Goal: Obtain resource: Download file/media

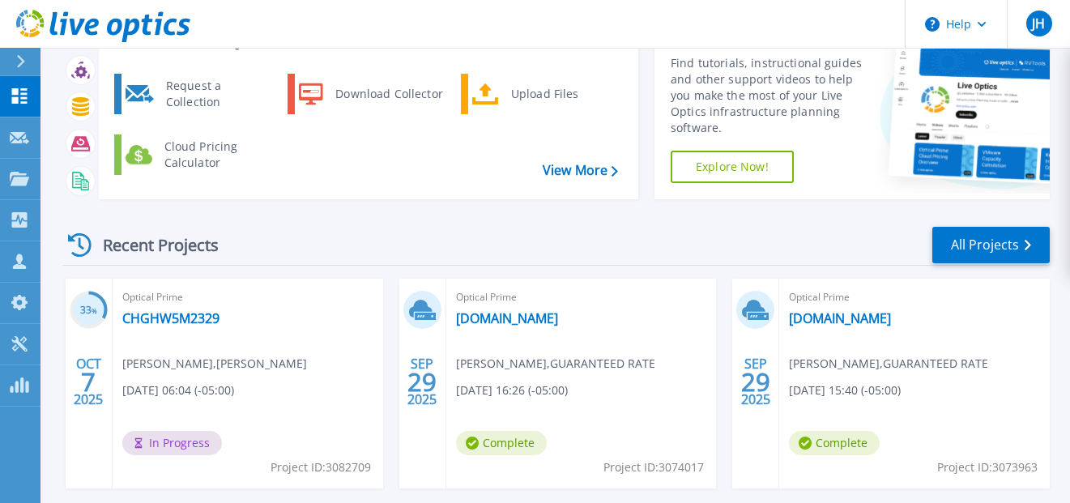
scroll to position [81, 0]
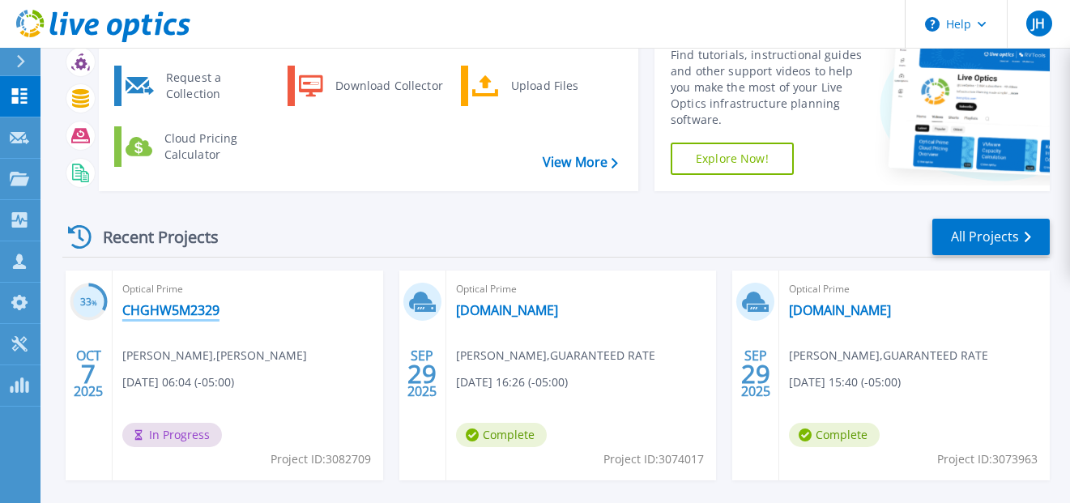
click at [180, 313] on link "CHGHW5M2329" at bounding box center [170, 310] width 97 height 16
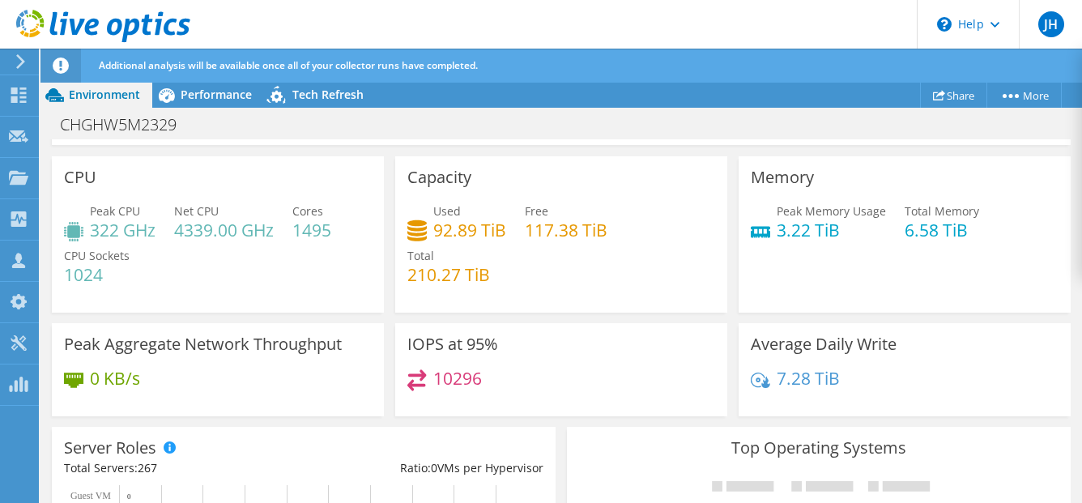
scroll to position [62, 0]
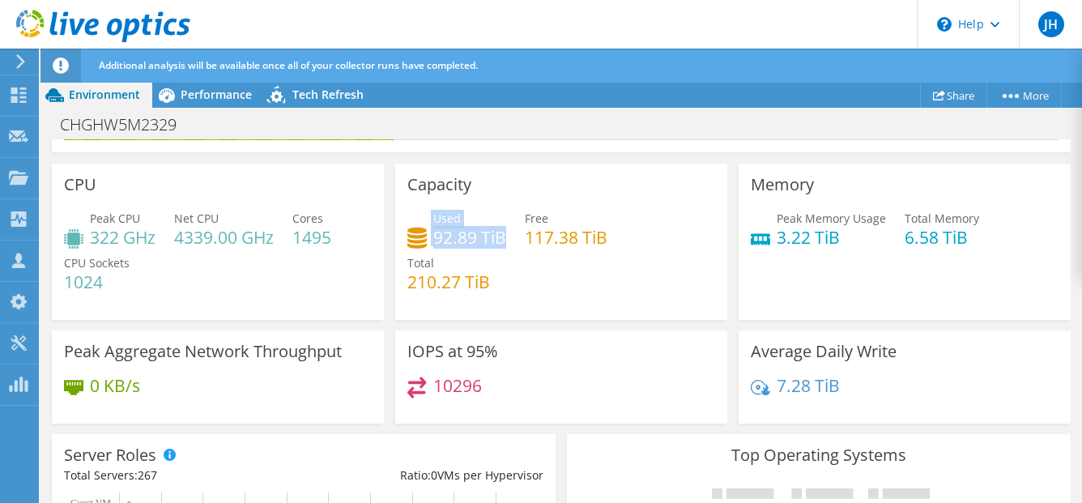
drag, startPoint x: 501, startPoint y: 235, endPoint x: 428, endPoint y: 245, distance: 73.7
click at [427, 228] on div "Used 92.89 TiB" at bounding box center [456, 228] width 99 height 36
click at [428, 245] on div "Used 92.89 TiB" at bounding box center [456, 228] width 99 height 36
drag, startPoint x: 431, startPoint y: 221, endPoint x: 501, endPoint y: 236, distance: 71.2
click at [501, 236] on div "Used 92.89 TiB" at bounding box center [469, 228] width 73 height 36
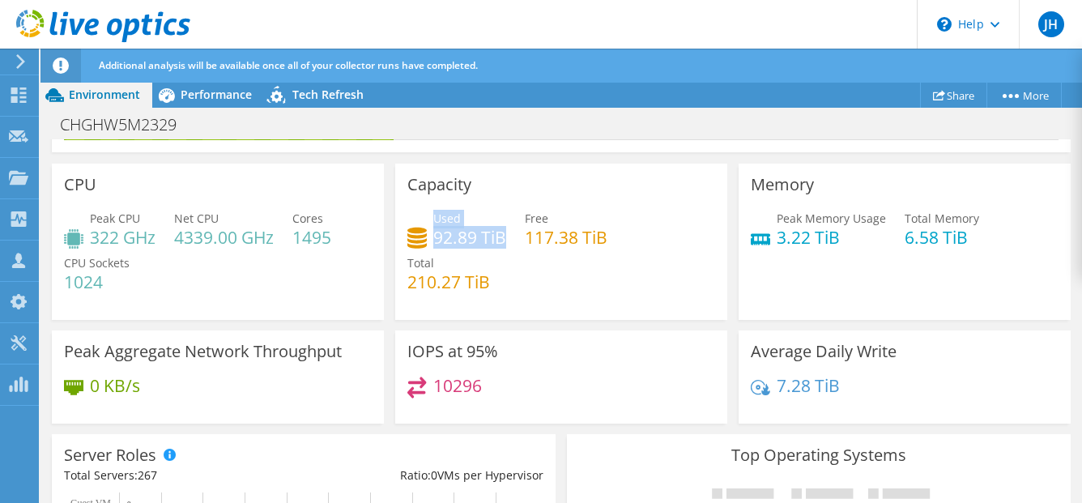
click at [501, 236] on h4 "92.89 TiB" at bounding box center [469, 237] width 73 height 18
drag, startPoint x: 500, startPoint y: 238, endPoint x: 421, endPoint y: 218, distance: 81.1
click at [421, 218] on div "Used 92.89 TiB" at bounding box center [456, 228] width 99 height 36
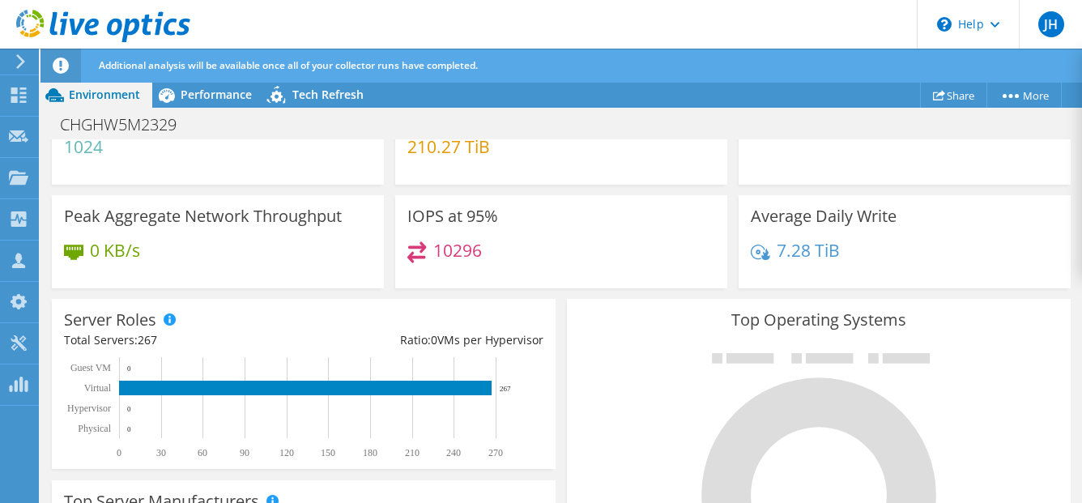
scroll to position [205, 0]
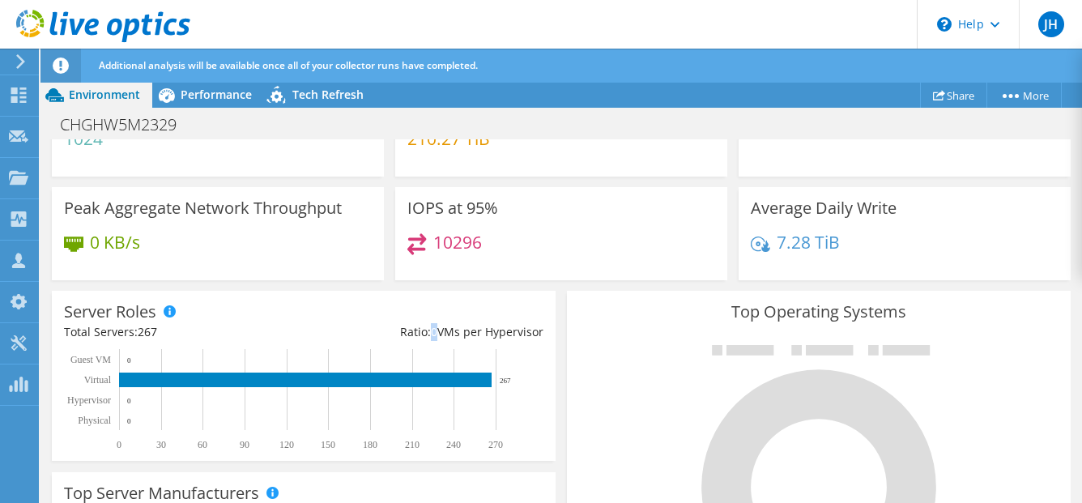
click at [432, 333] on div "Ratio: 0 VMs per Hypervisor" at bounding box center [424, 332] width 240 height 18
click at [459, 317] on div "Server Roles Physical Servers represent bare metal servers that were targets of…" at bounding box center [304, 376] width 504 height 170
drag, startPoint x: 512, startPoint y: 378, endPoint x: 499, endPoint y: 377, distance: 13.1
click at [499, 377] on rect at bounding box center [296, 399] width 465 height 101
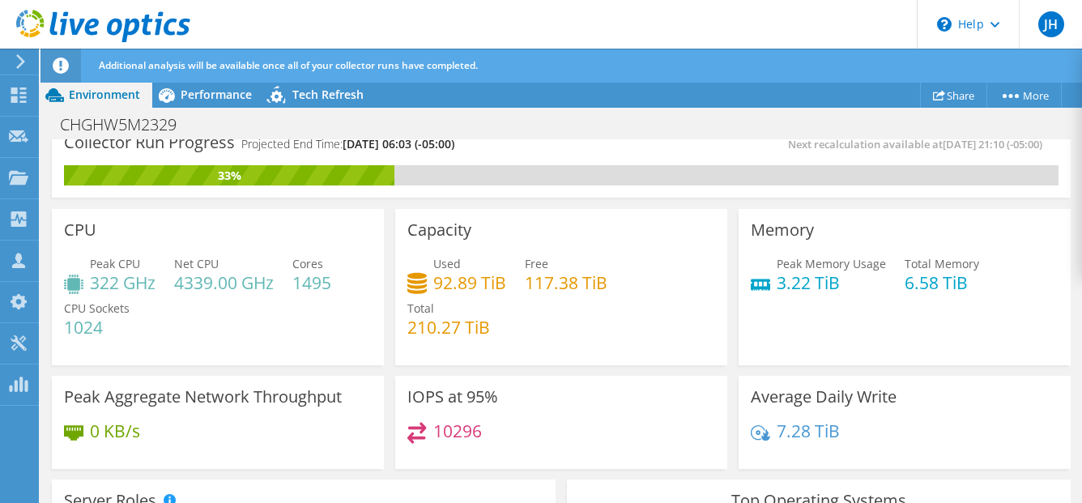
scroll to position [0, 0]
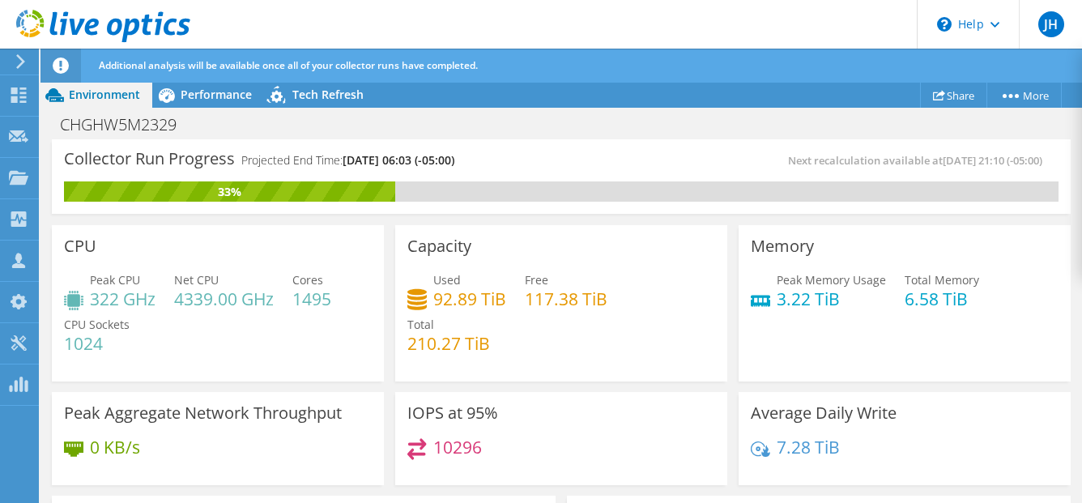
click at [16, 55] on icon at bounding box center [21, 61] width 12 height 15
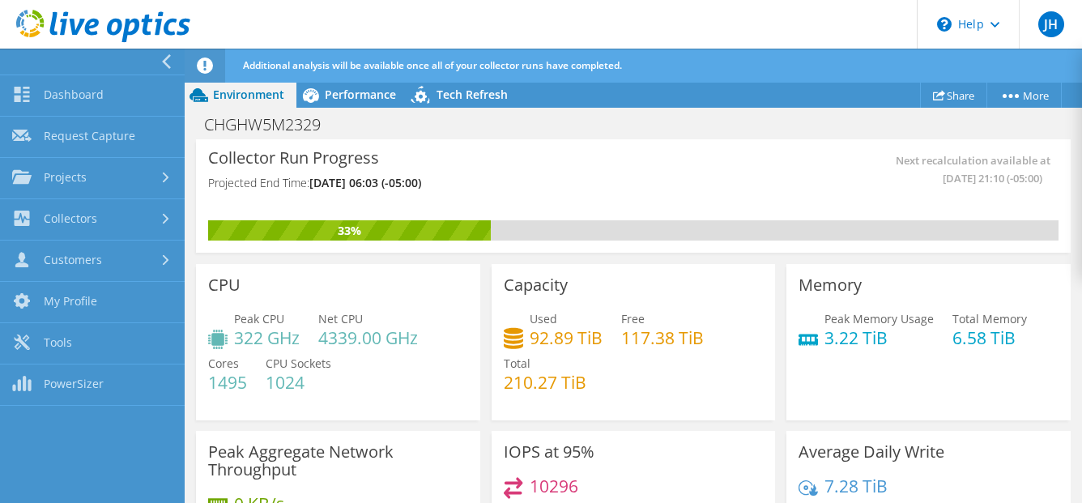
click at [426, 156] on div "Collector Run Progress Projected End Time: 10/08/2025, 06:03 (-05:00)" at bounding box center [420, 177] width 425 height 53
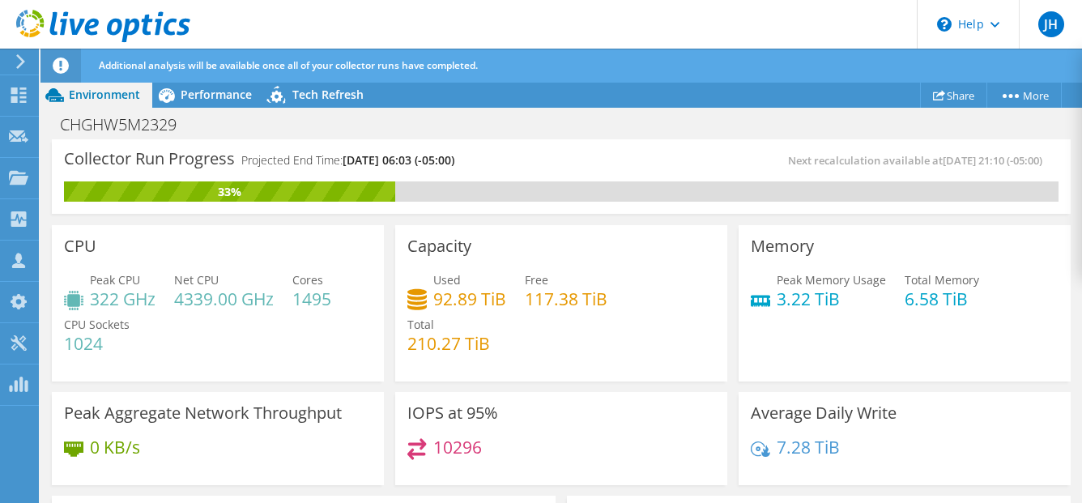
click at [12, 60] on div at bounding box center [18, 61] width 18 height 15
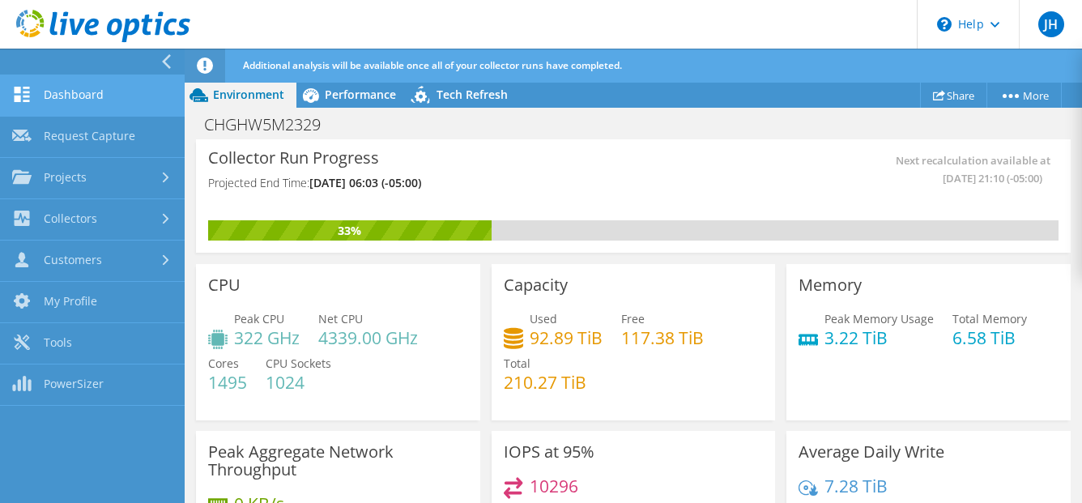
click at [104, 97] on link "Dashboard" at bounding box center [92, 95] width 185 height 41
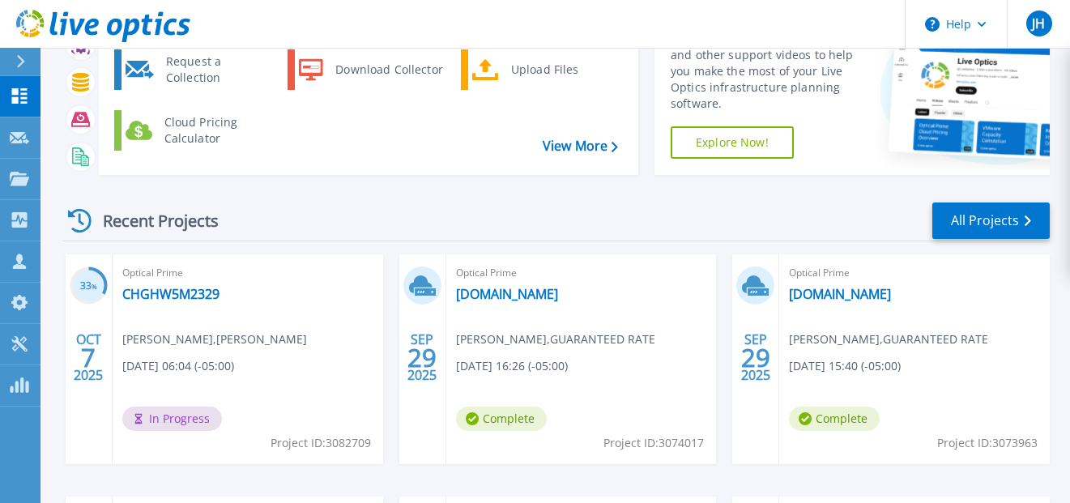
scroll to position [111, 0]
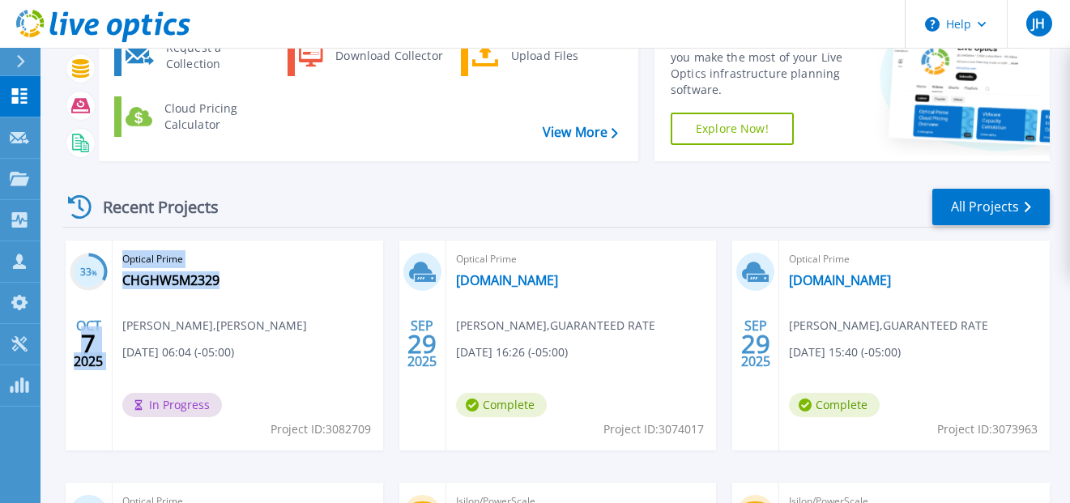
drag, startPoint x: 253, startPoint y: 330, endPoint x: 104, endPoint y: 332, distance: 149.1
click at [103, 332] on div "33 % OCT 7 2025 Optical Prime CHGHW5M2329 Elliott Whitmer , Crowe 10/07/2025, 0…" at bounding box center [225, 346] width 318 height 210
click at [210, 305] on div "Optical Prime CHGHW5M2329 Elliott Whitmer , Crowe 10/07/2025, 06:04 (-05:00) In…" at bounding box center [248, 346] width 271 height 210
click at [176, 279] on link "CHGHW5M2329" at bounding box center [170, 280] width 97 height 16
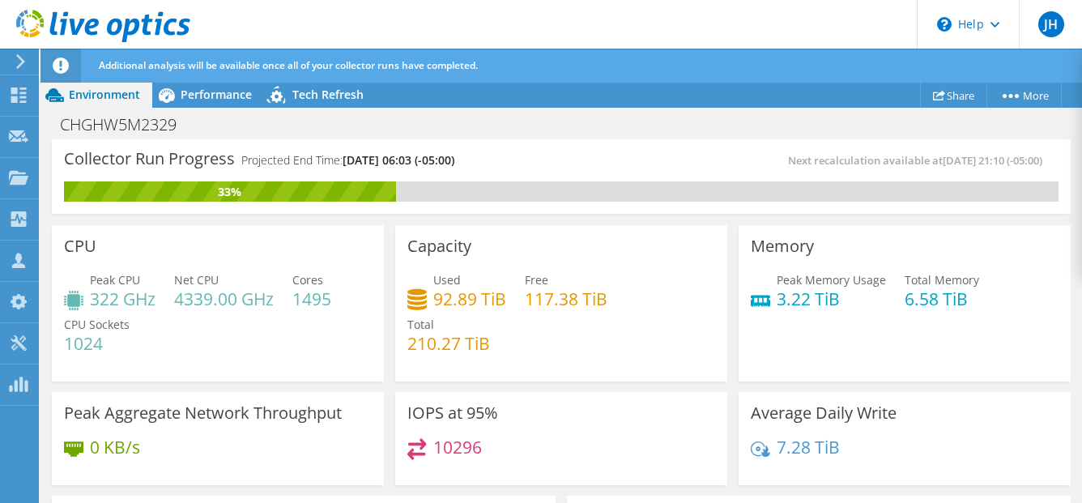
click at [19, 53] on div at bounding box center [95, 27] width 190 height 54
click at [89, 97] on div "Dashboard" at bounding box center [76, 95] width 76 height 40
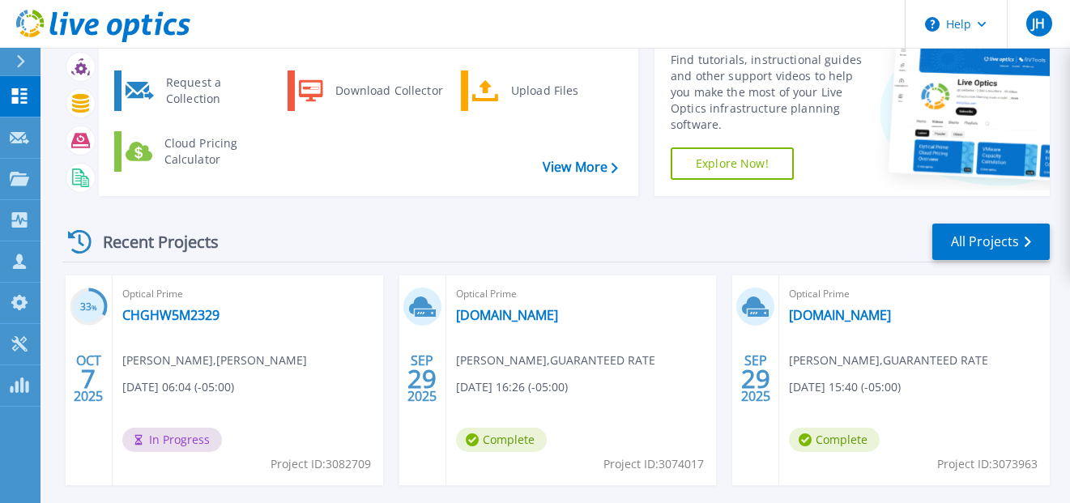
scroll to position [85, 0]
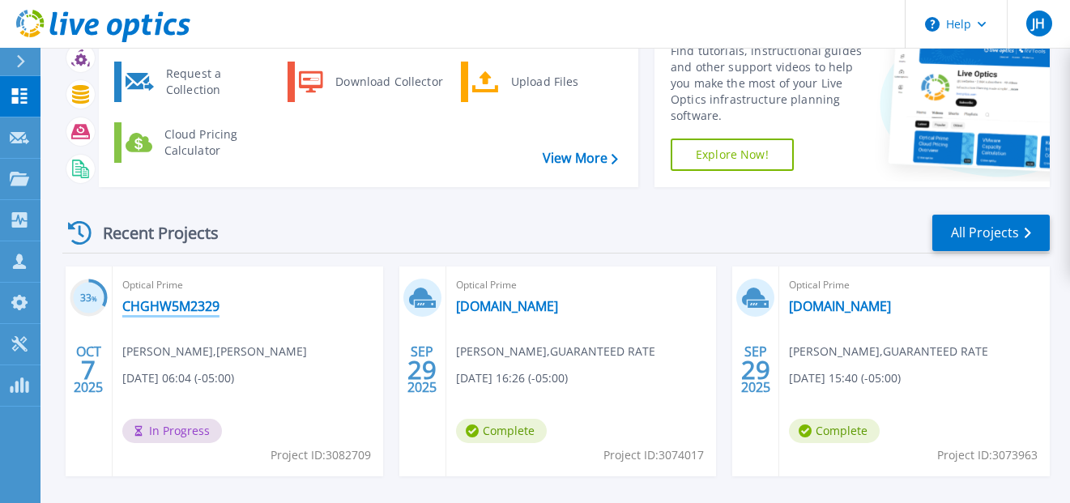
click at [172, 300] on link "CHGHW5M2329" at bounding box center [170, 306] width 97 height 16
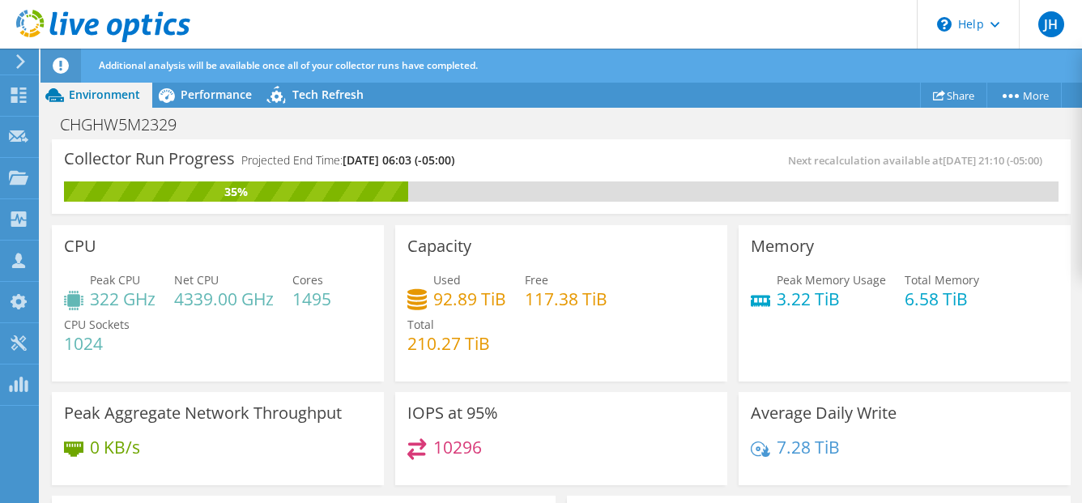
click at [23, 62] on use at bounding box center [20, 61] width 9 height 15
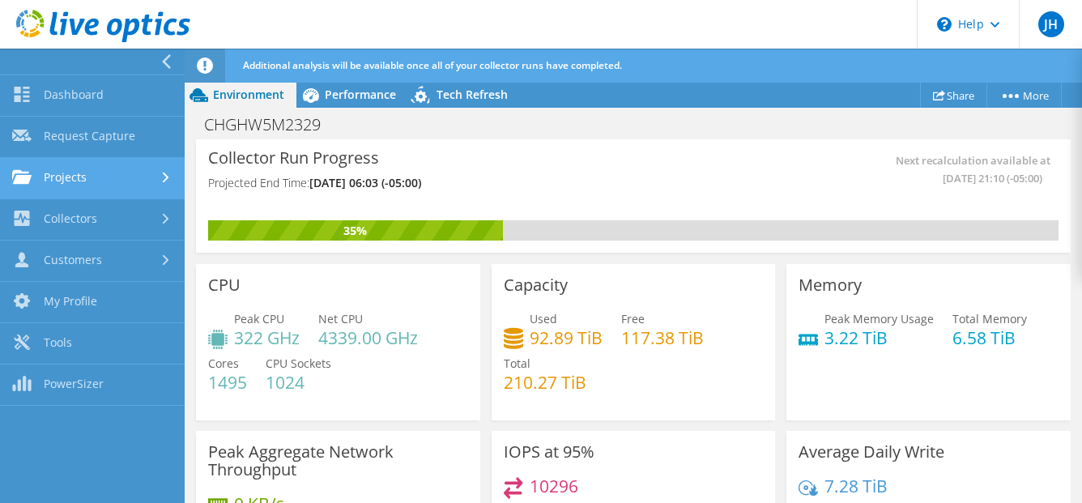
click at [70, 169] on link "Projects" at bounding box center [92, 178] width 185 height 41
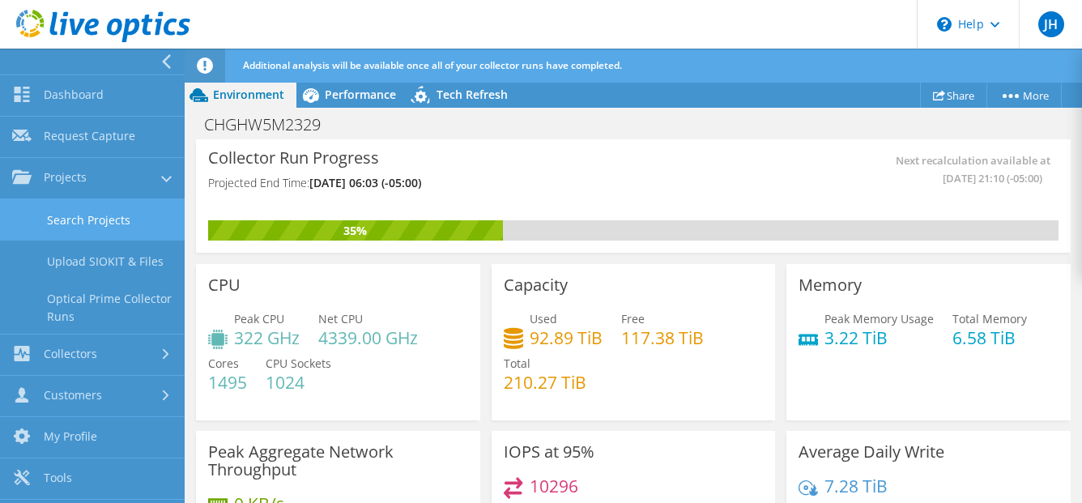
click at [64, 223] on link "Search Projects" at bounding box center [92, 219] width 185 height 41
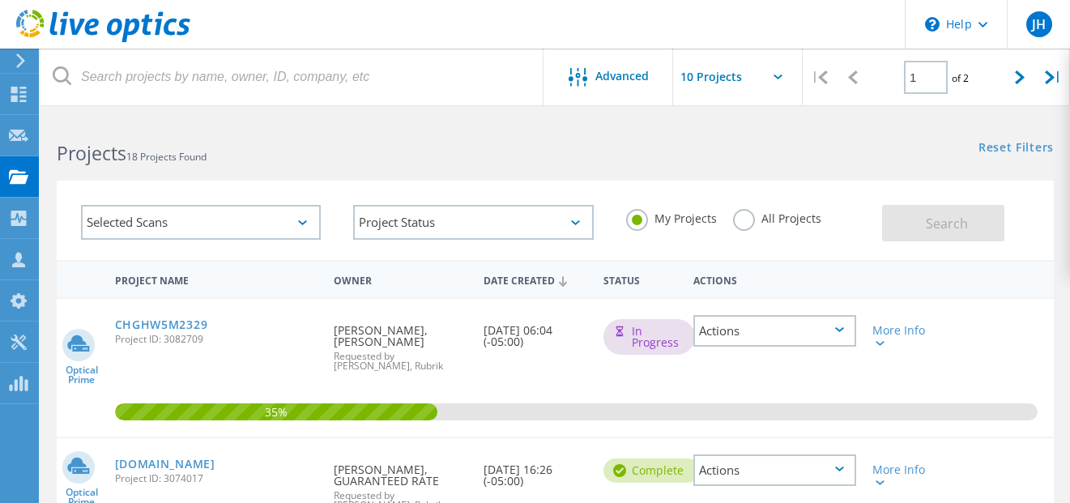
click at [744, 224] on label "All Projects" at bounding box center [777, 216] width 88 height 15
click at [0, 0] on input "All Projects" at bounding box center [0, 0] width 0 height 0
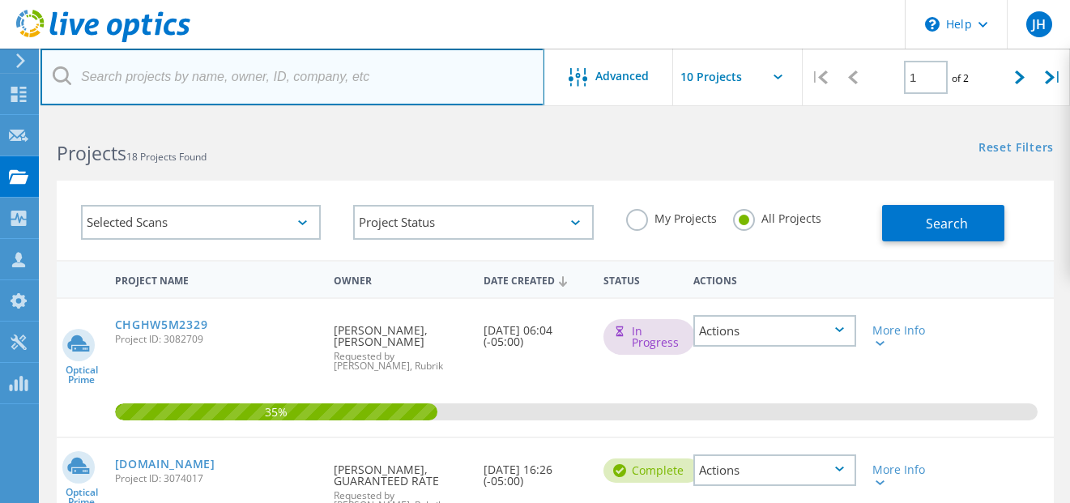
click at [287, 91] on input "text" at bounding box center [292, 77] width 504 height 57
paste input "RVTools"
type input "RVTools"
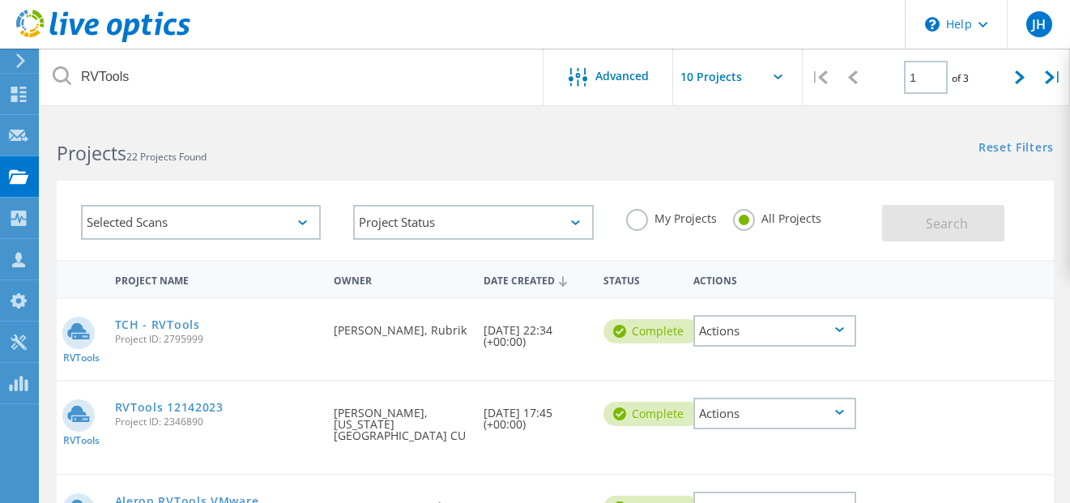
click at [283, 219] on div "Selected Scans" at bounding box center [201, 222] width 240 height 35
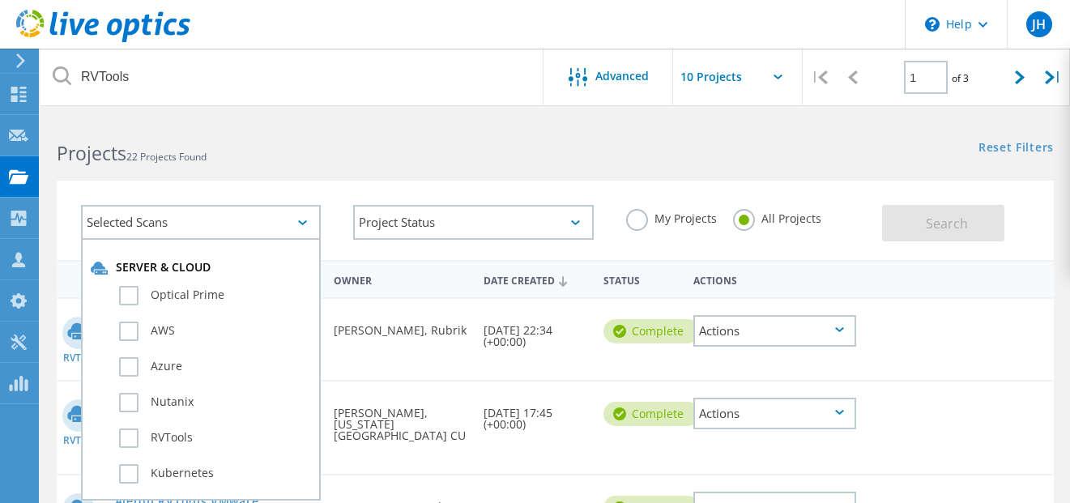
scroll to position [41, 0]
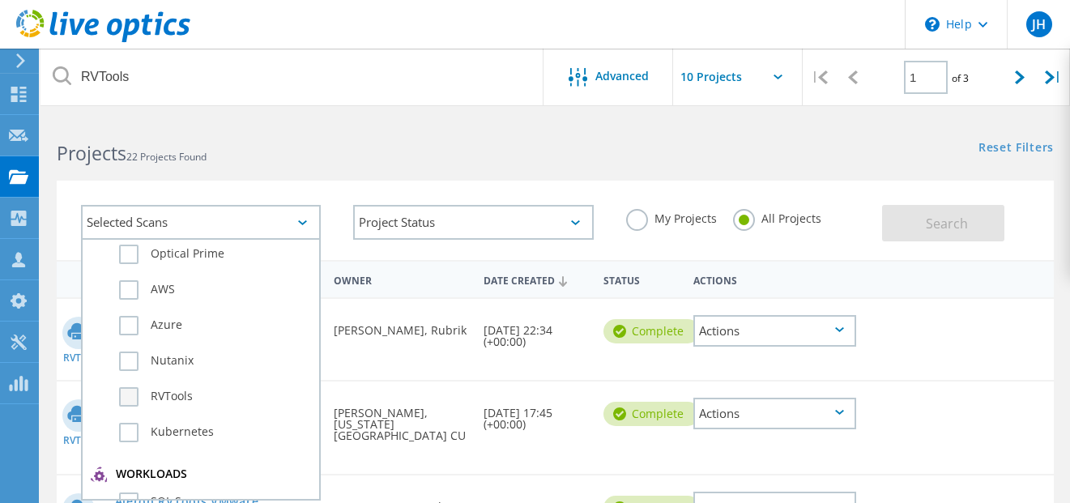
click at [128, 396] on label "RVTools" at bounding box center [215, 396] width 192 height 19
click at [0, 0] on input "RVTools" at bounding box center [0, 0] width 0 height 0
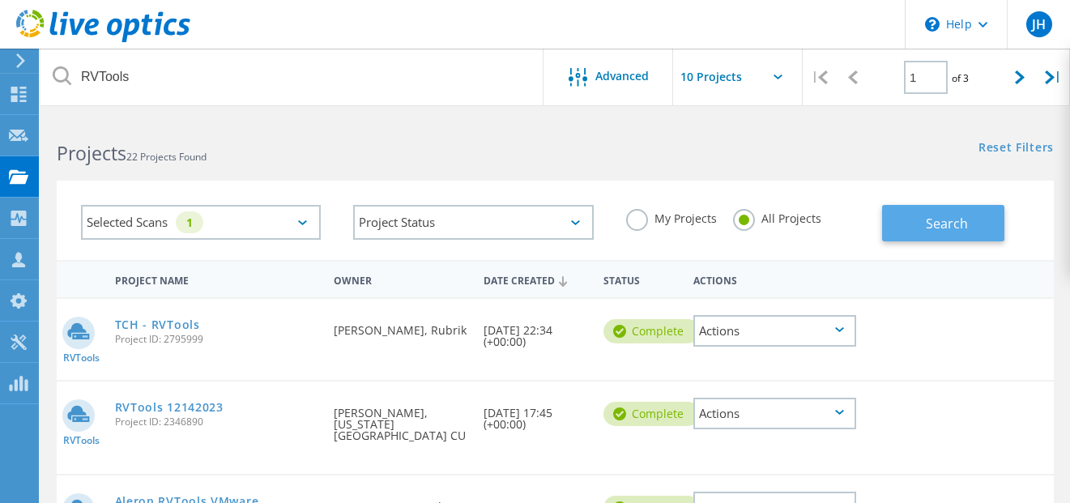
click at [945, 227] on span "Search" at bounding box center [947, 224] width 42 height 18
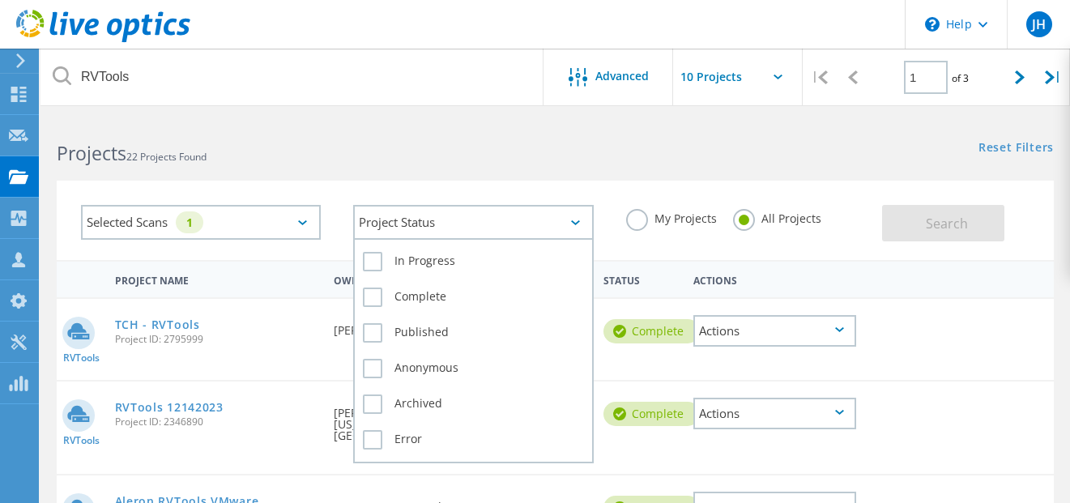
click at [581, 230] on div "Project Status" at bounding box center [473, 222] width 240 height 35
click at [433, 253] on label "In Progress" at bounding box center [473, 261] width 220 height 19
click at [0, 0] on input "In Progress" at bounding box center [0, 0] width 0 height 0
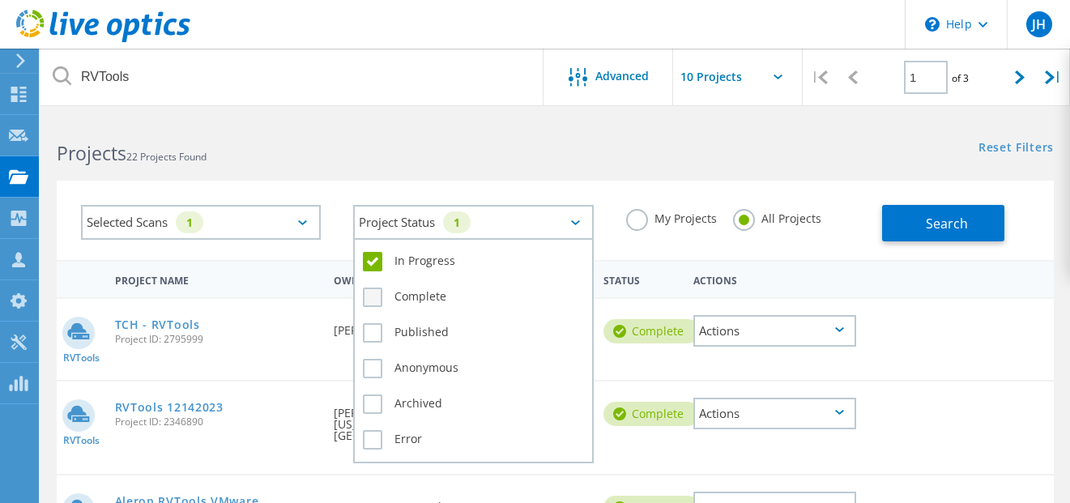
click at [416, 292] on label "Complete" at bounding box center [473, 297] width 220 height 19
click at [0, 0] on input "Complete" at bounding box center [0, 0] width 0 height 0
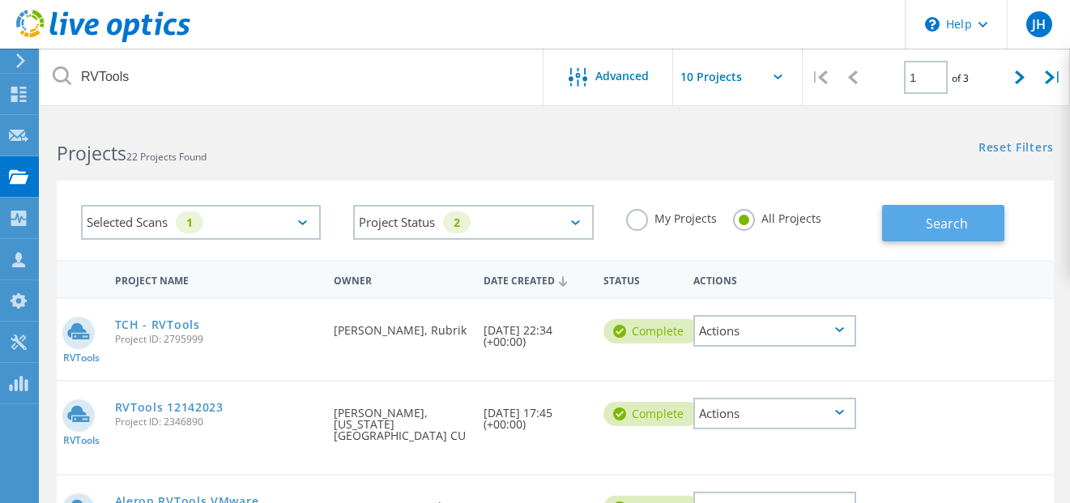
click at [937, 238] on button "Search" at bounding box center [943, 223] width 122 height 36
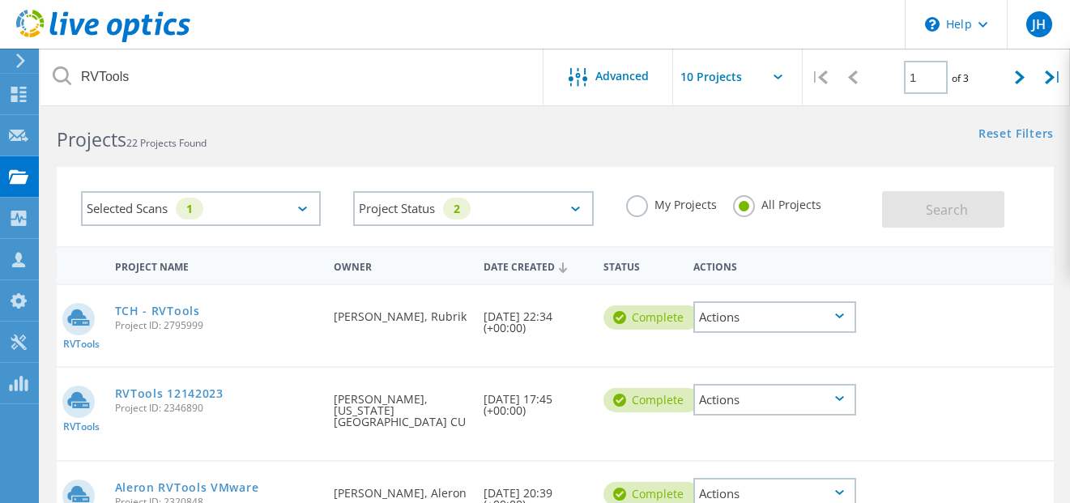
scroll to position [0, 0]
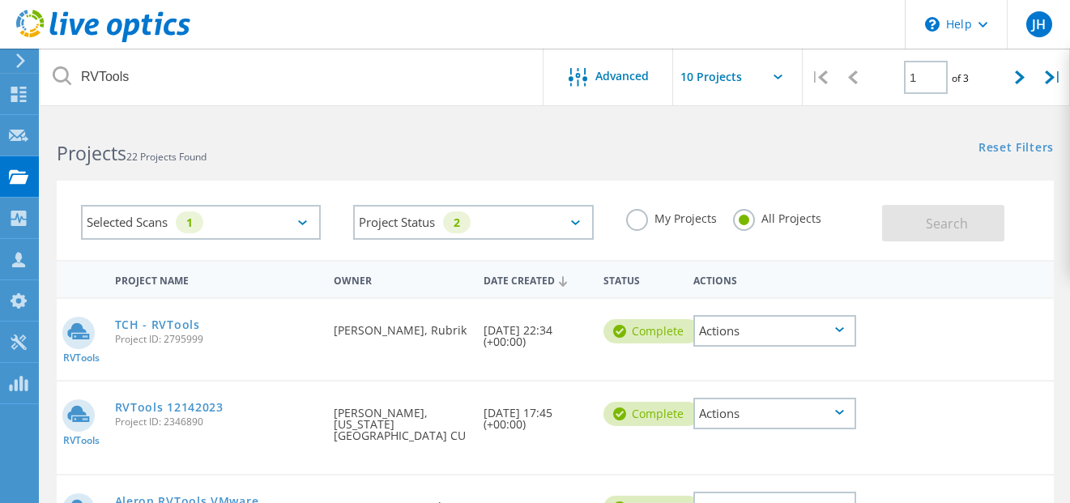
click at [765, 77] on input "text" at bounding box center [754, 77] width 162 height 57
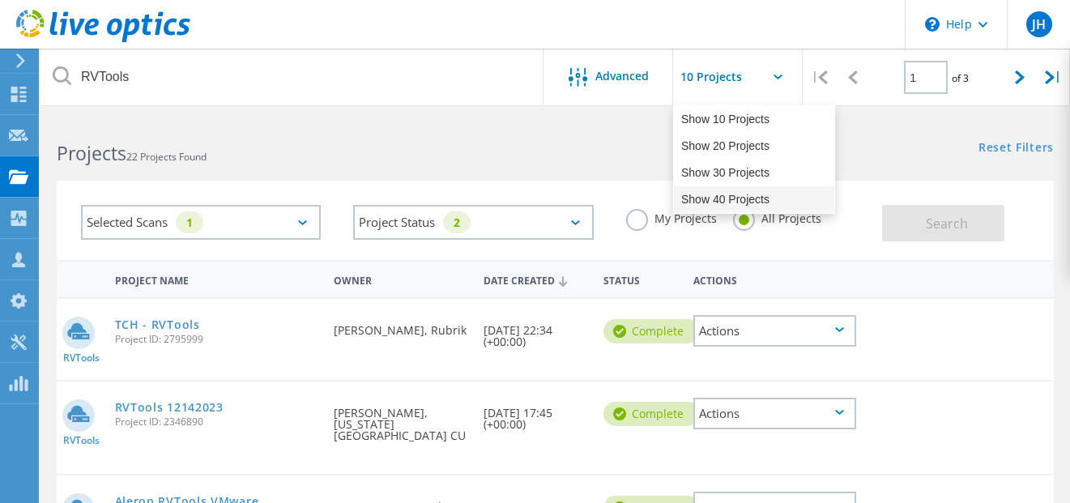
click at [718, 199] on div "Show 40 Projects" at bounding box center [754, 199] width 160 height 27
type input "Show 40 Projects"
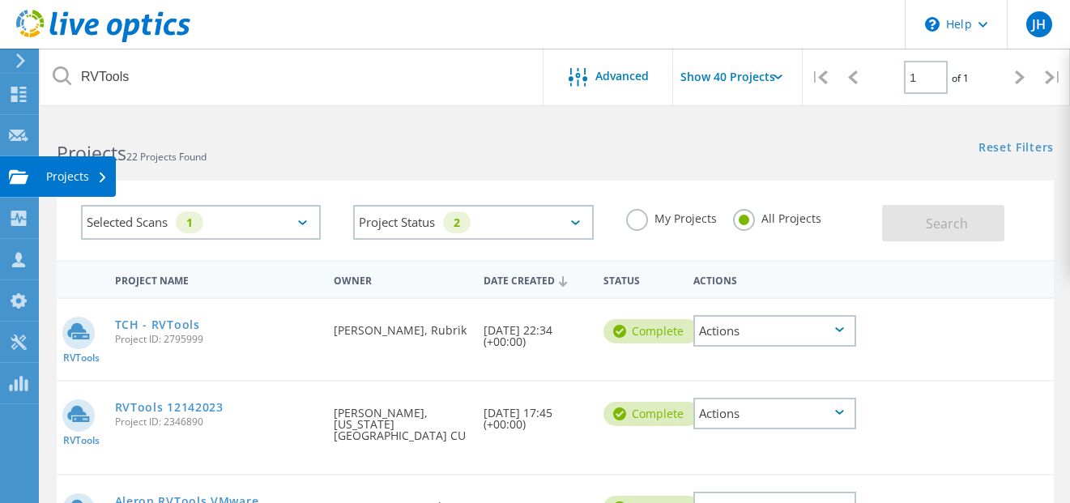
click at [45, 173] on div "Projects" at bounding box center [77, 176] width 78 height 40
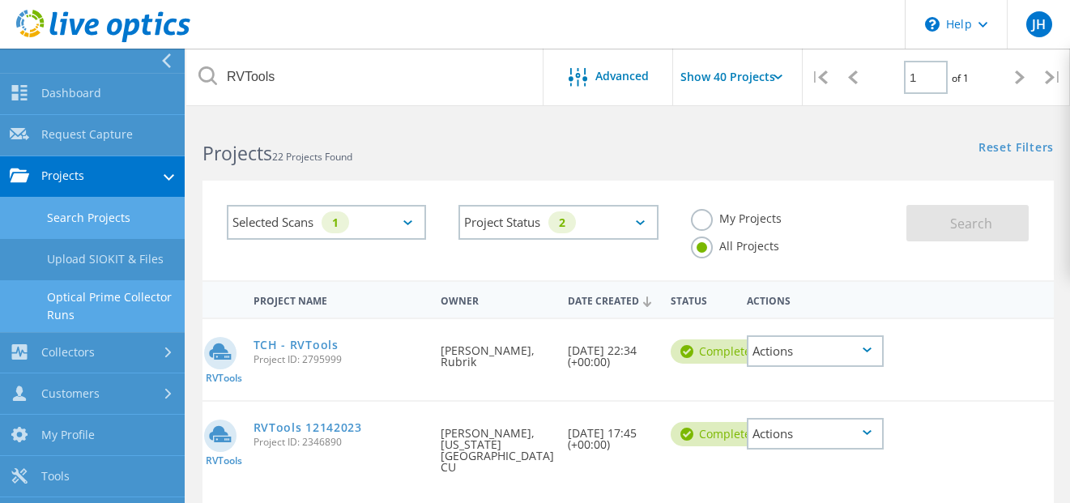
click at [109, 296] on link "Optical Prime Collector Runs" at bounding box center [92, 306] width 185 height 52
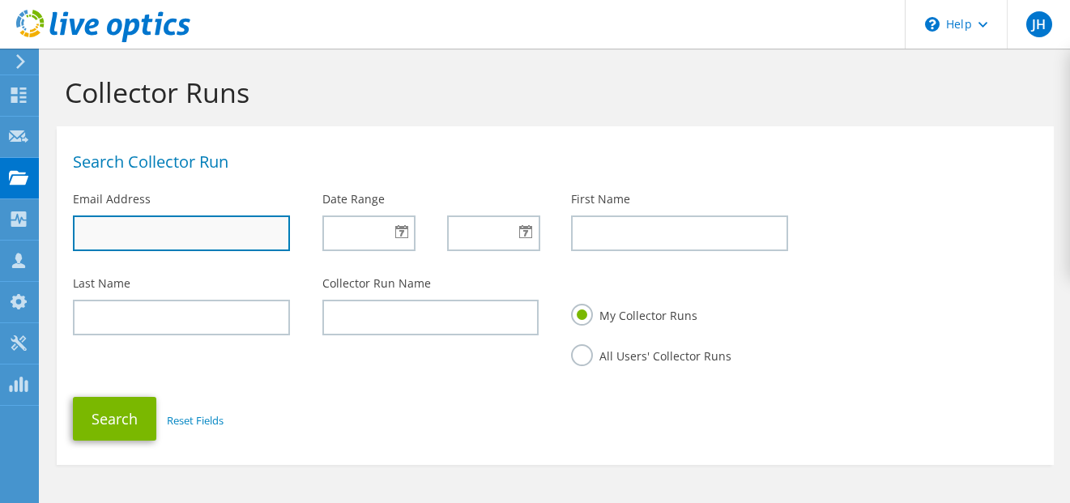
click at [160, 232] on input "text" at bounding box center [181, 233] width 217 height 36
click at [134, 224] on input "text" at bounding box center [181, 233] width 217 height 36
paste input "[PERSON_NAME][EMAIL_ADDRESS][PERSON_NAME][PERSON_NAME][DOMAIN_NAME]"
type input "[PERSON_NAME][EMAIL_ADDRESS][PERSON_NAME][PERSON_NAME][DOMAIN_NAME]"
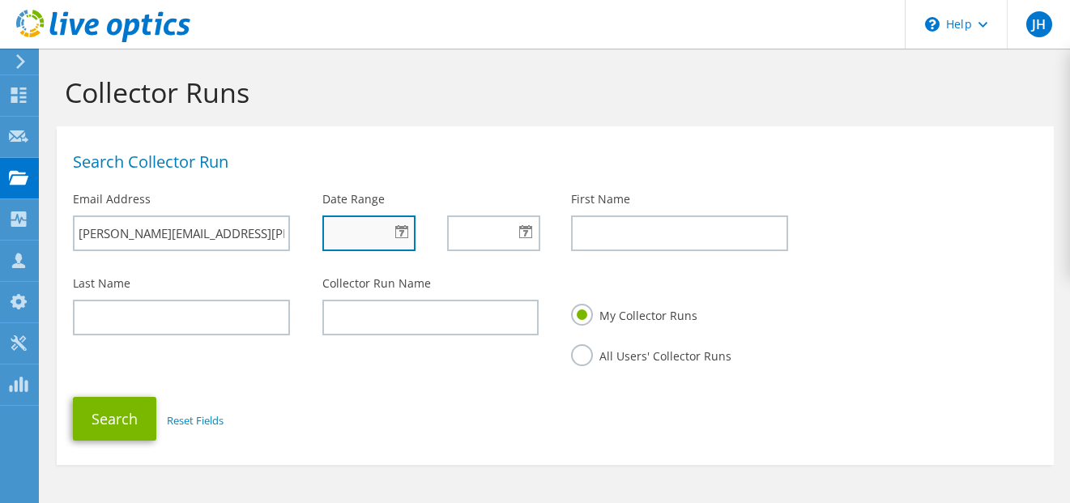
click at [411, 224] on input "text" at bounding box center [368, 233] width 93 height 36
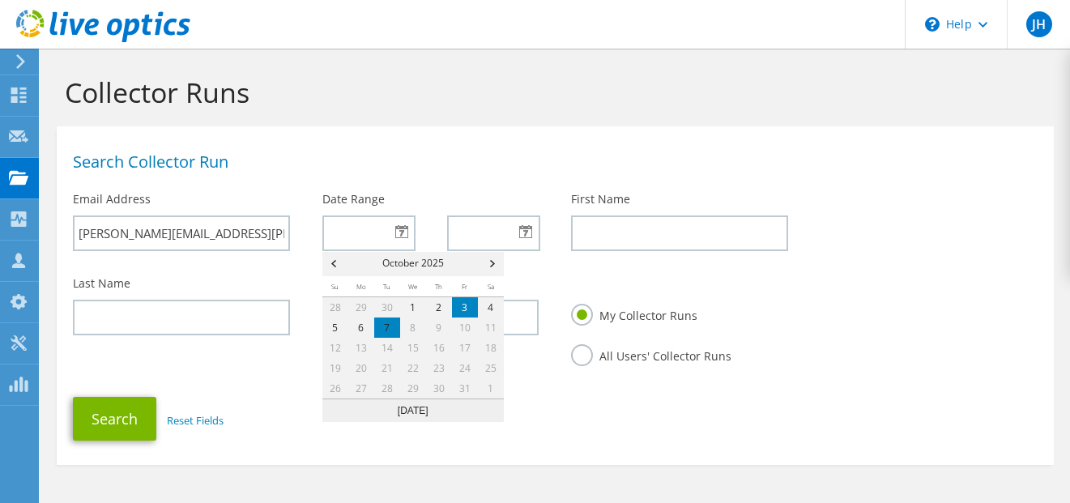
click at [458, 305] on link "3" at bounding box center [465, 307] width 26 height 20
type input "[DATE]"
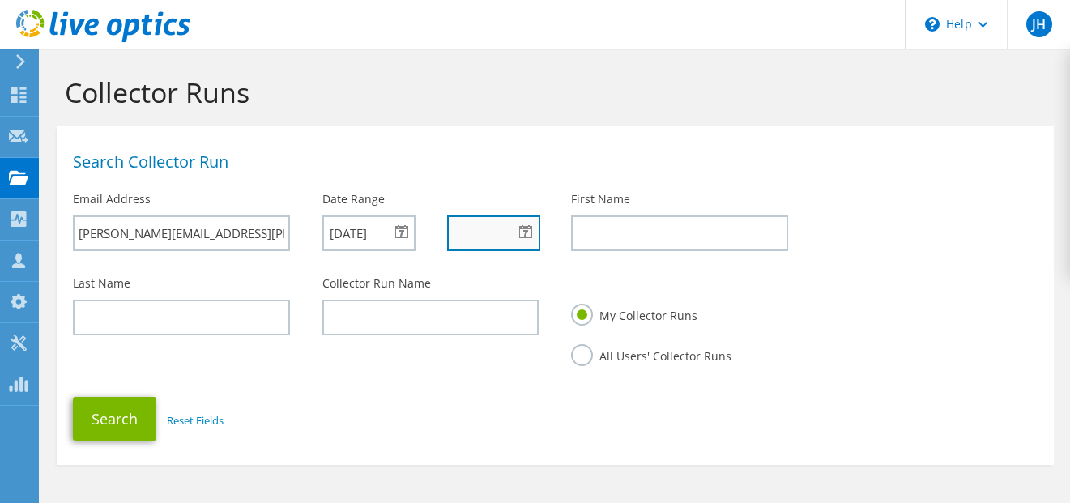
click at [523, 249] on input "text" at bounding box center [493, 233] width 93 height 36
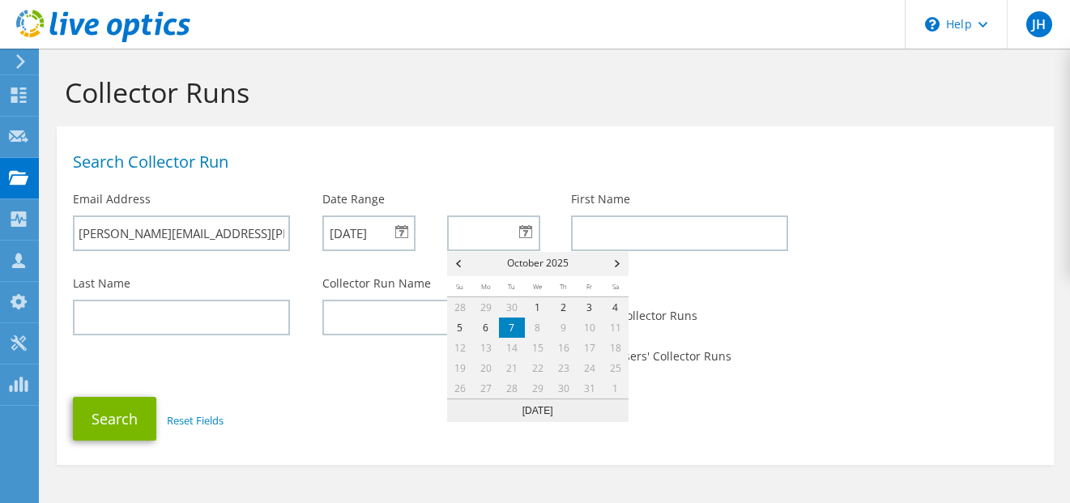
click at [513, 324] on link "7" at bounding box center [512, 328] width 26 height 20
type input "[DATE]"
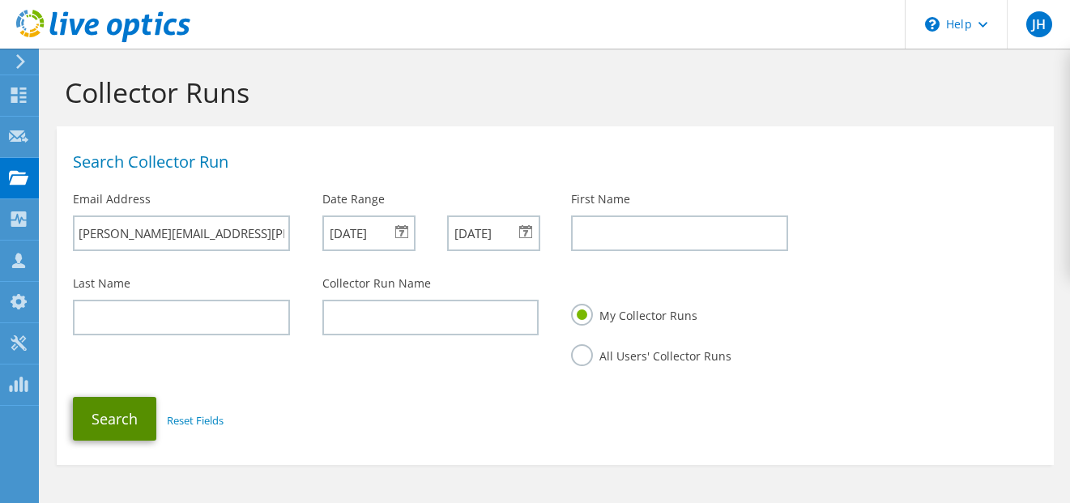
click at [110, 420] on button "Search" at bounding box center [114, 419] width 83 height 44
click at [584, 357] on label "All Users' Collector Runs" at bounding box center [651, 354] width 160 height 20
click at [0, 0] on input "All Users' Collector Runs" at bounding box center [0, 0] width 0 height 0
click at [134, 424] on button "Search" at bounding box center [114, 419] width 83 height 44
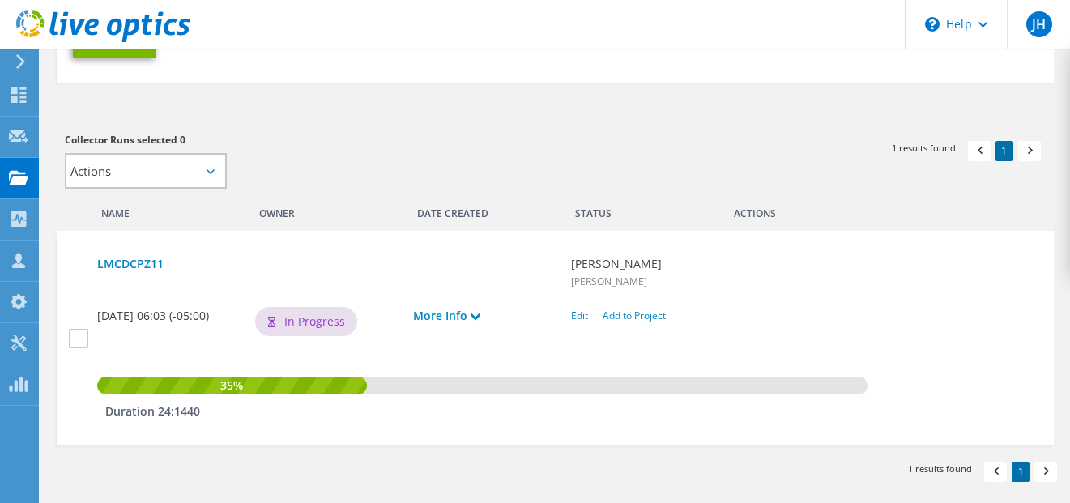
scroll to position [381, 0]
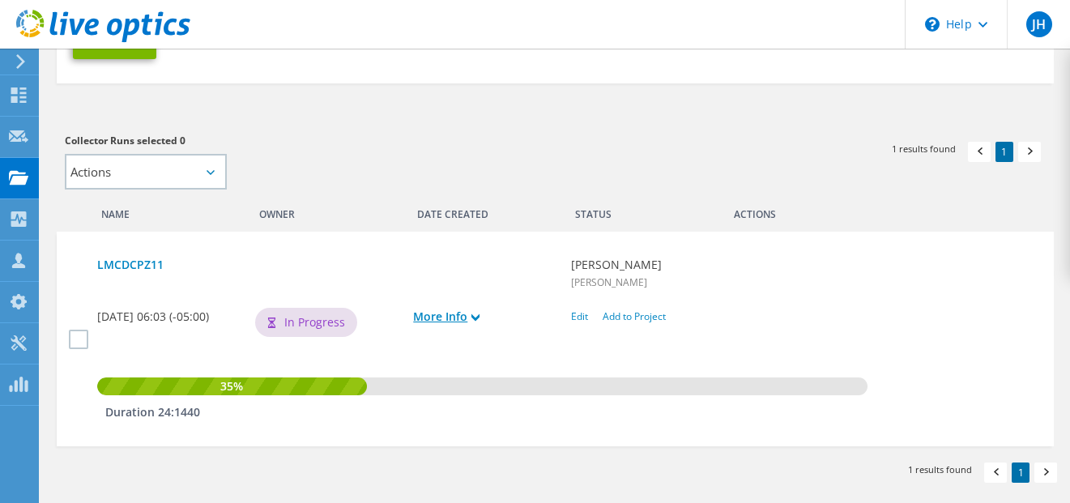
click at [482, 323] on link "More Info" at bounding box center [484, 317] width 142 height 18
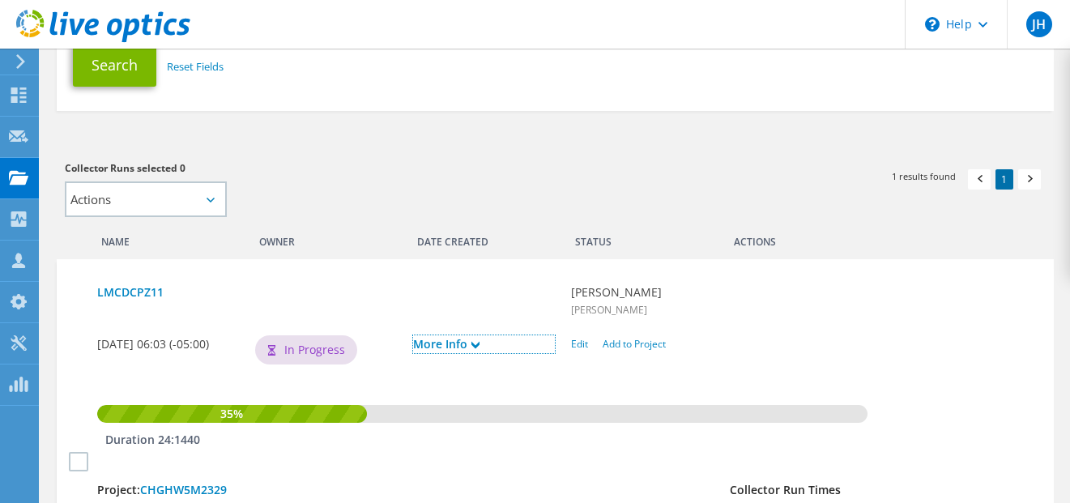
scroll to position [358, 0]
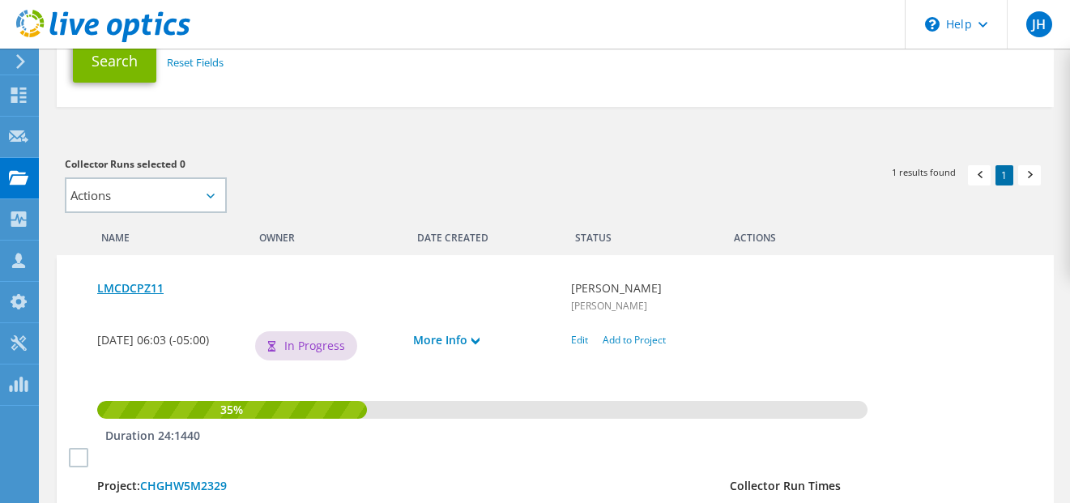
click at [146, 288] on link "LMCDCPZ11" at bounding box center [326, 288] width 458 height 18
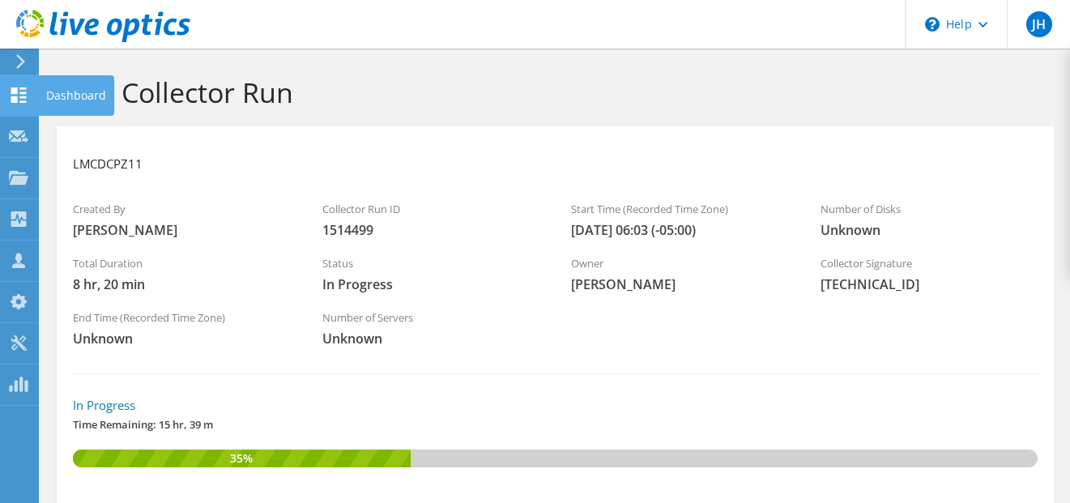
click at [22, 100] on use at bounding box center [18, 94] width 15 height 15
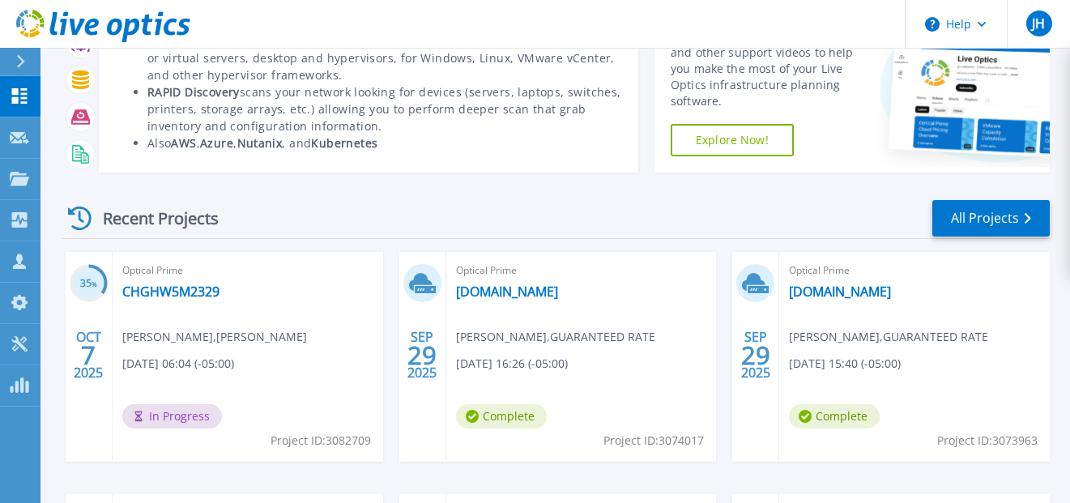
scroll to position [133, 0]
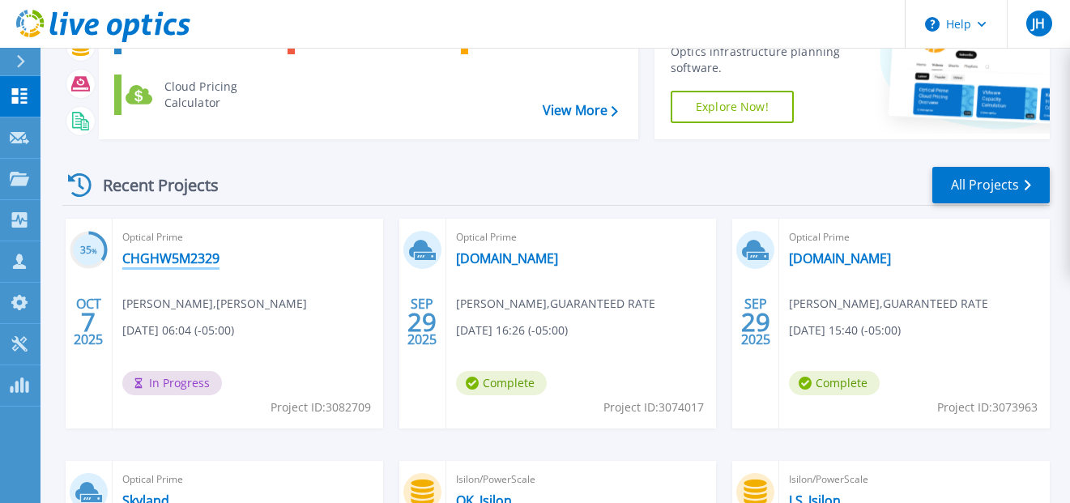
click at [189, 257] on link "CHGHW5M2329" at bounding box center [170, 258] width 97 height 16
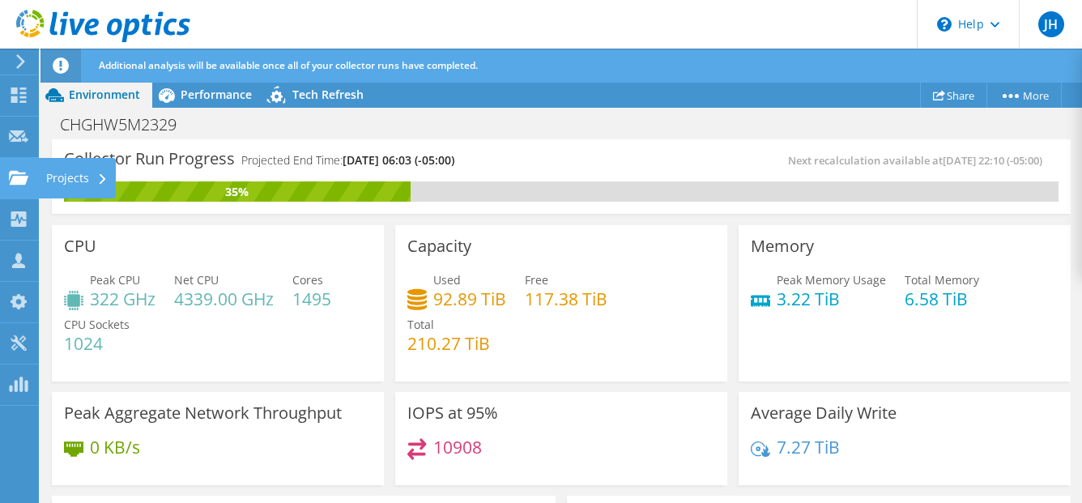
click at [24, 186] on div at bounding box center [18, 180] width 19 height 18
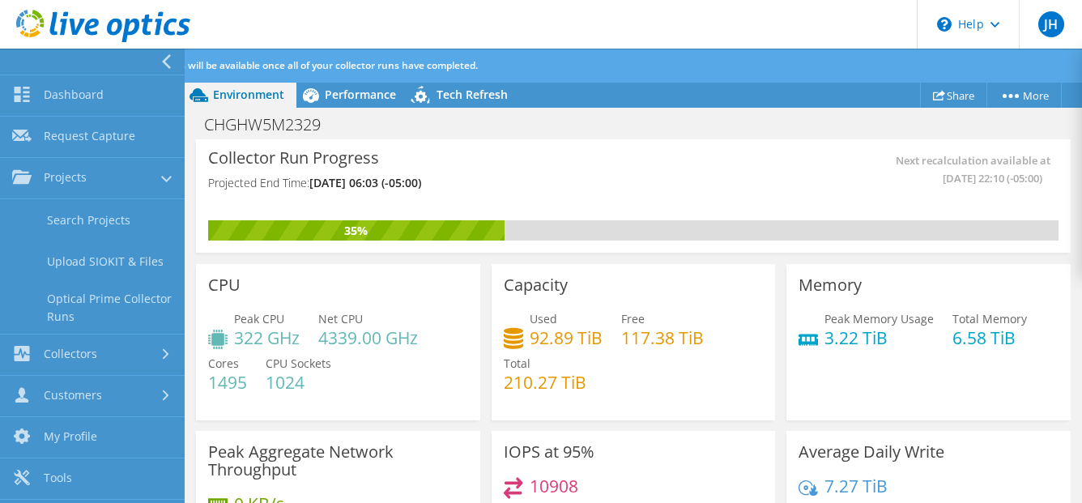
click at [761, 140] on div "Collector Run Progress Projected End Time: 10/08/2025, 06:03 (-05:00) Next reca…" at bounding box center [633, 195] width 875 height 113
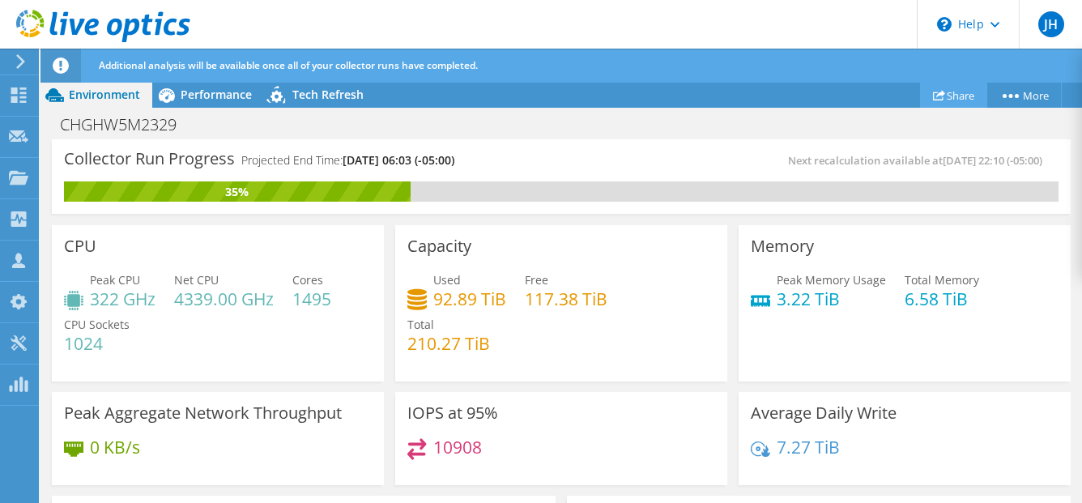
click at [933, 98] on icon at bounding box center [939, 95] width 12 height 12
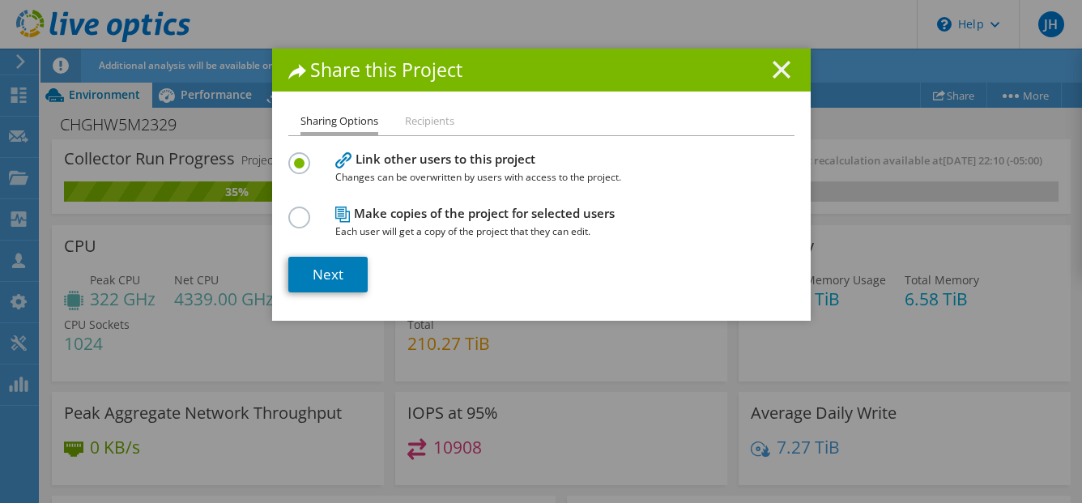
click at [774, 72] on icon at bounding box center [782, 70] width 18 height 18
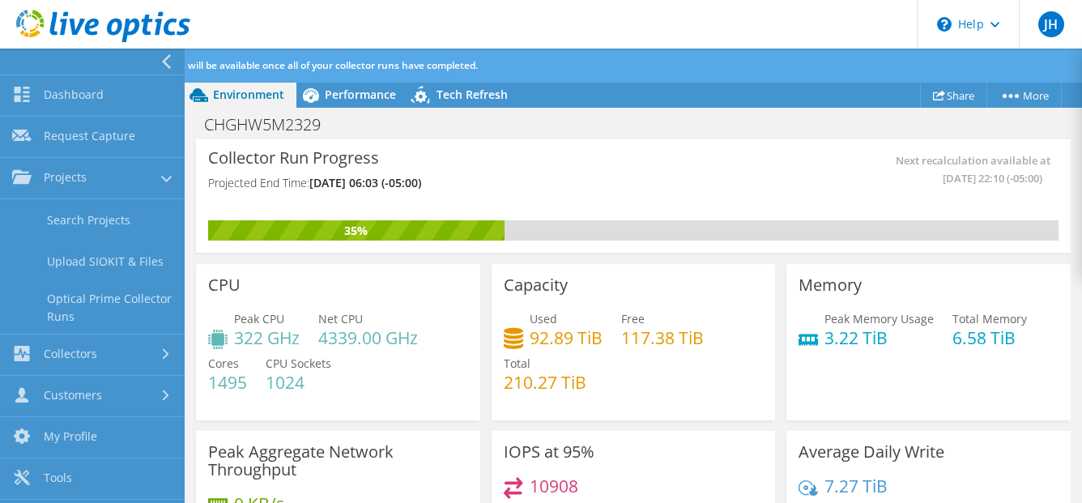
click at [445, 143] on div "Collector Run Progress Projected End Time: 10/08/2025, 06:03 (-05:00) Next reca…" at bounding box center [633, 195] width 875 height 113
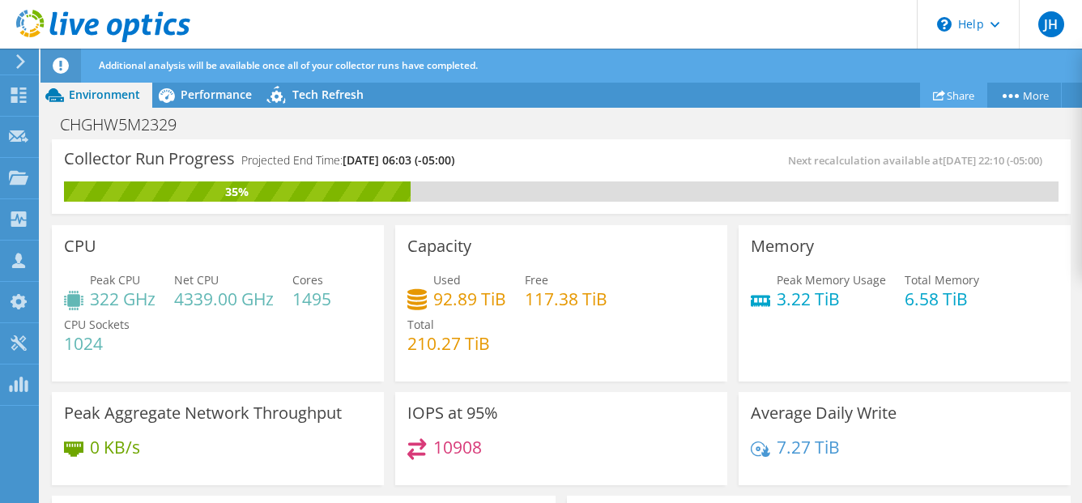
click at [947, 93] on link "Share" at bounding box center [953, 95] width 67 height 25
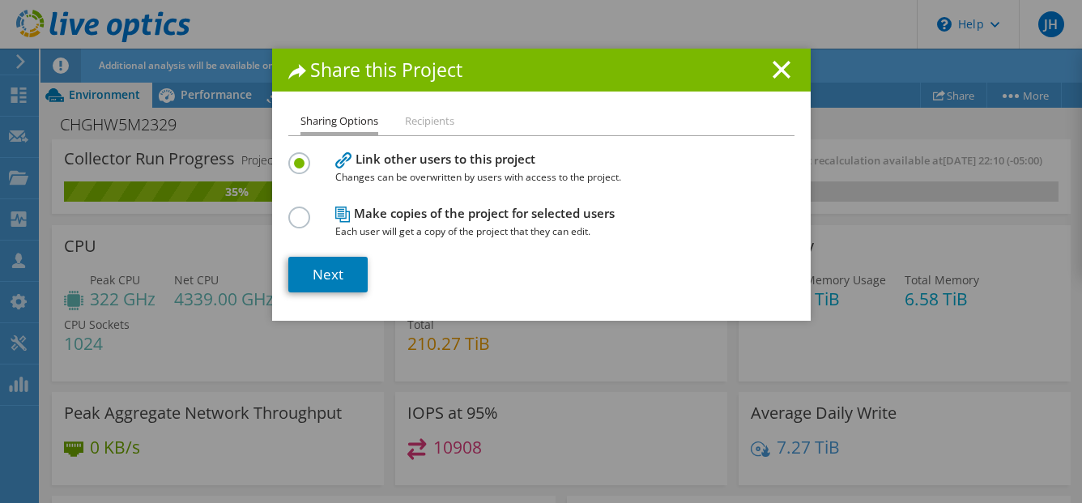
click at [422, 119] on li "Recipients" at bounding box center [429, 122] width 49 height 20
click at [334, 273] on link "Next" at bounding box center [327, 275] width 79 height 36
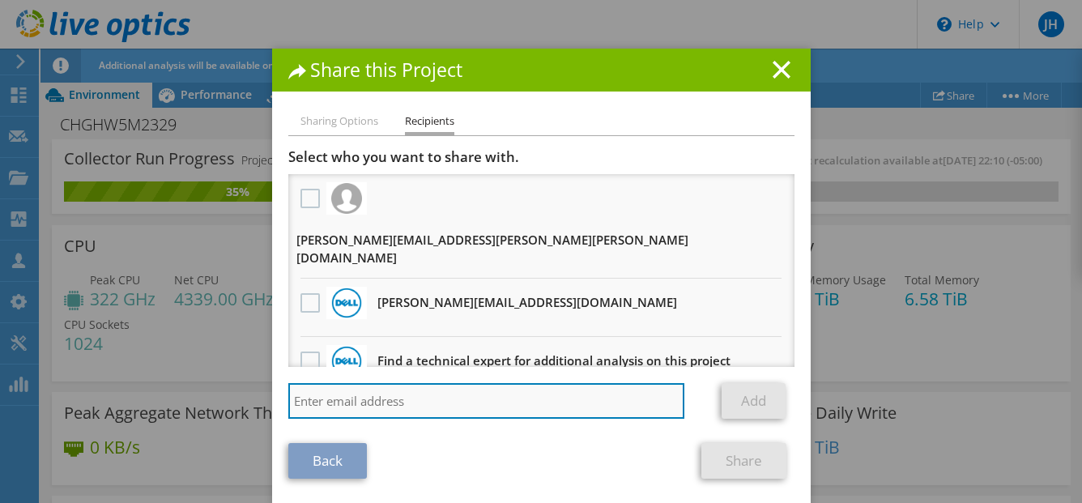
click at [357, 384] on input "search" at bounding box center [486, 401] width 397 height 36
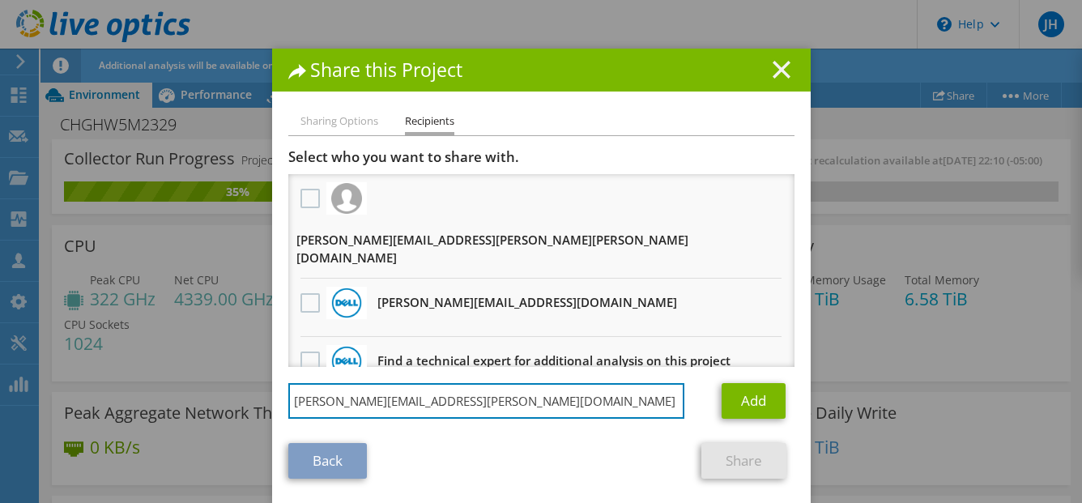
type input "[PERSON_NAME][EMAIL_ADDRESS][PERSON_NAME][DOMAIN_NAME]"
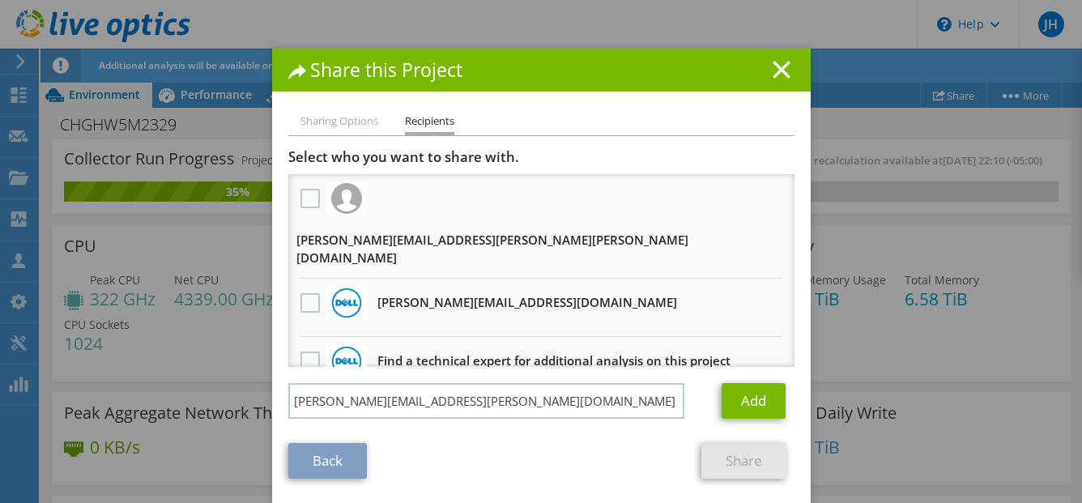
click at [775, 72] on icon at bounding box center [782, 70] width 18 height 18
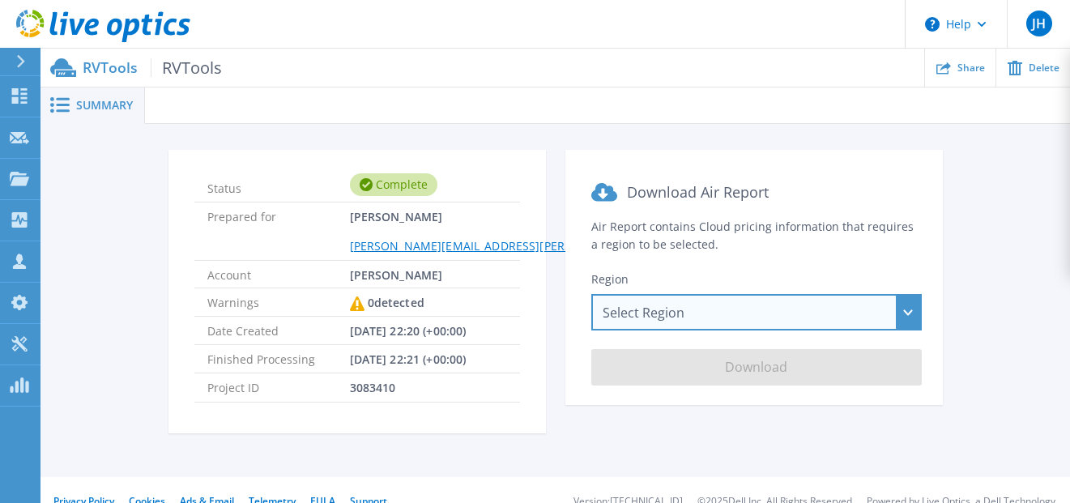
click at [762, 307] on div "Select Region [GEOGRAPHIC_DATA] ([GEOGRAPHIC_DATA]) [GEOGRAPHIC_DATA] ([GEOGRAP…" at bounding box center [756, 312] width 330 height 36
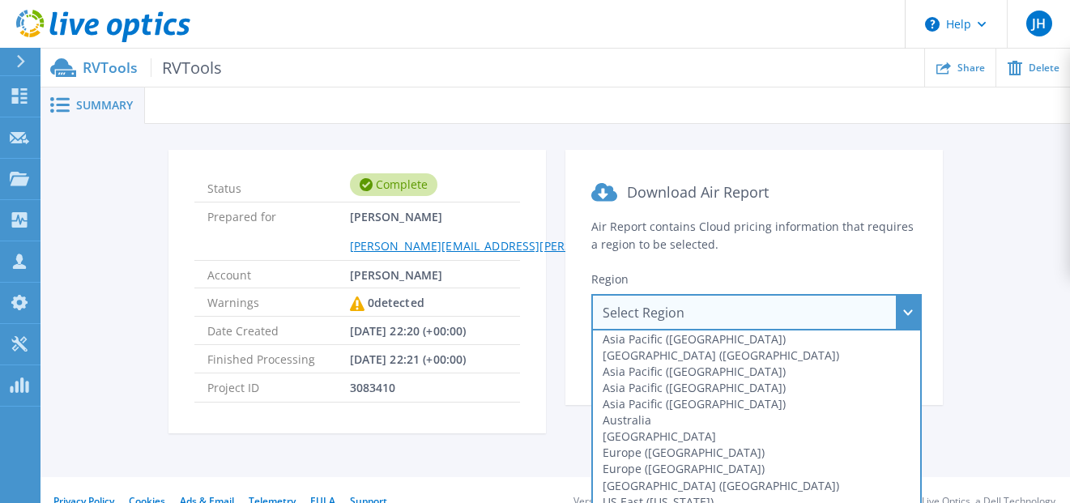
click at [762, 307] on div "Select Region [GEOGRAPHIC_DATA] ([GEOGRAPHIC_DATA]) [GEOGRAPHIC_DATA] ([GEOGRAP…" at bounding box center [756, 312] width 330 height 36
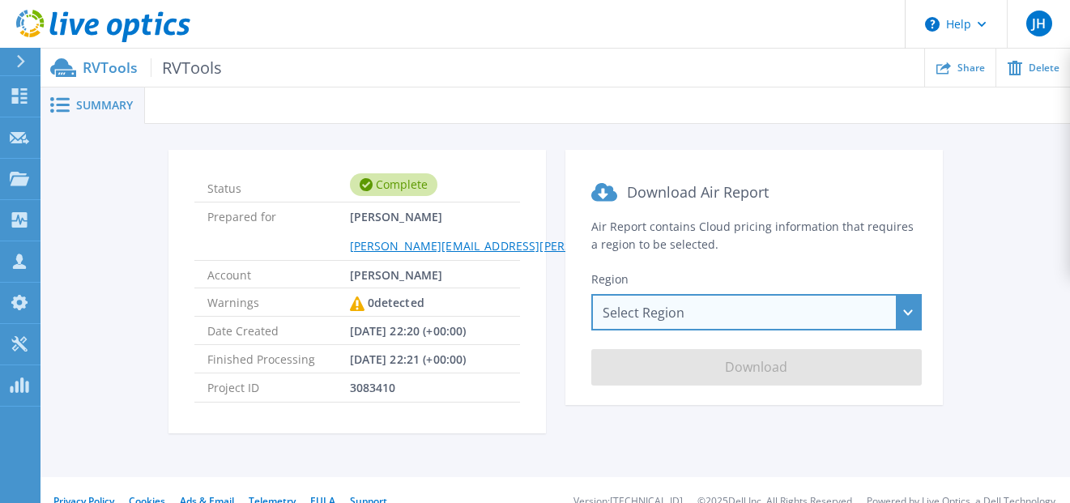
scroll to position [24, 0]
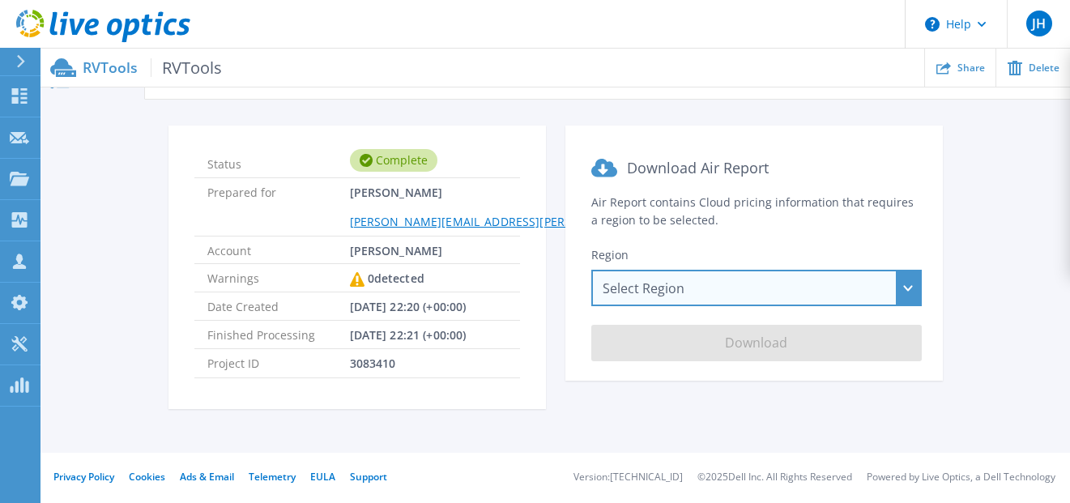
click at [721, 283] on div "Select Region [GEOGRAPHIC_DATA] ([GEOGRAPHIC_DATA]) [GEOGRAPHIC_DATA] ([GEOGRAP…" at bounding box center [756, 288] width 330 height 36
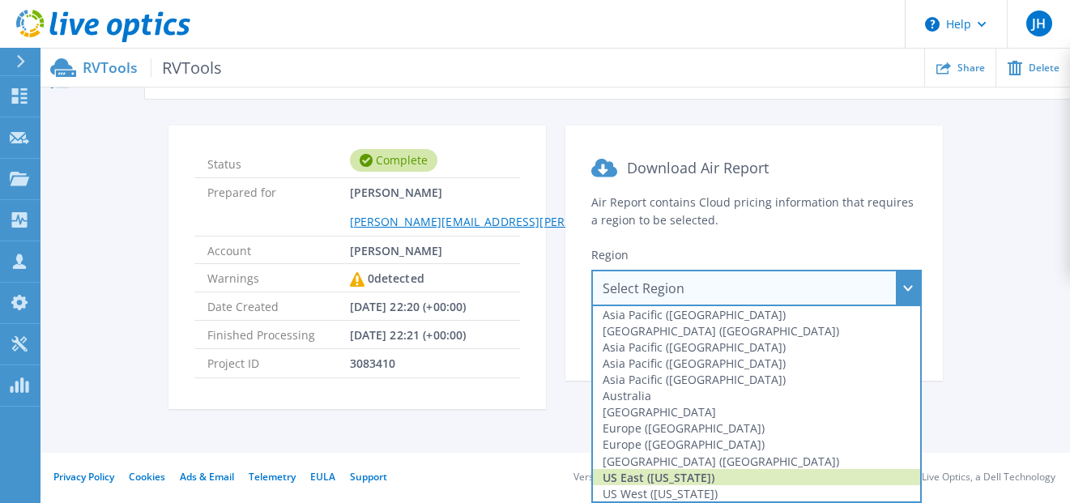
click at [697, 475] on div "US East ([US_STATE])" at bounding box center [756, 477] width 327 height 16
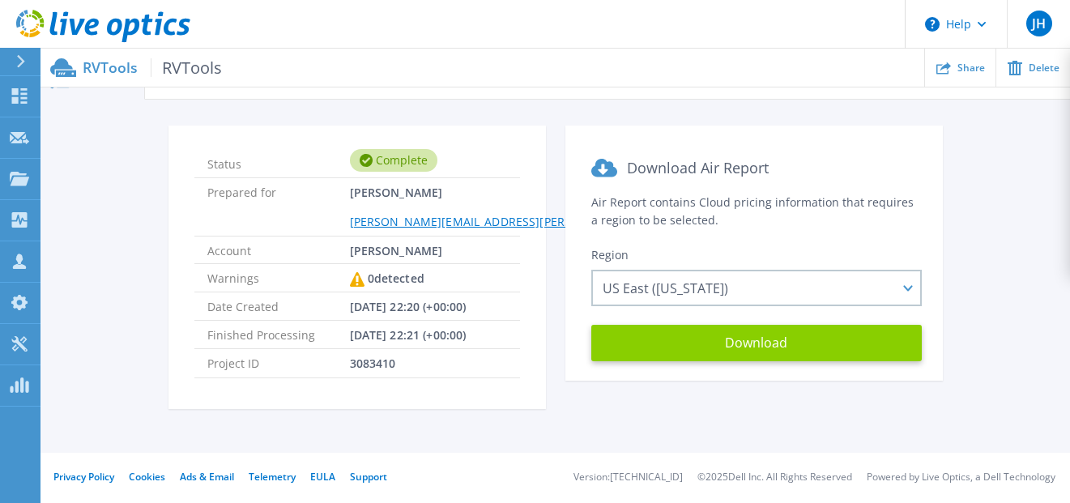
click at [755, 344] on button "Download" at bounding box center [756, 343] width 330 height 36
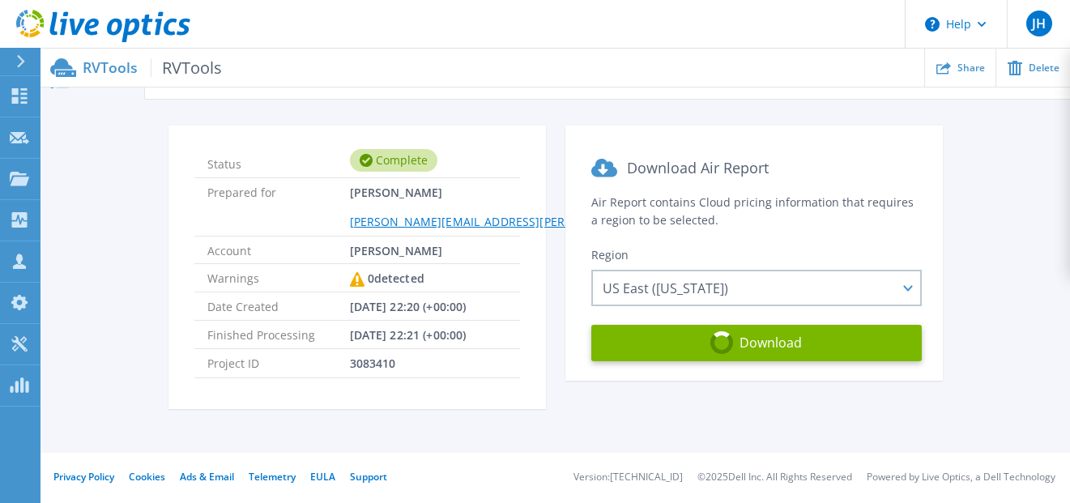
scroll to position [0, 0]
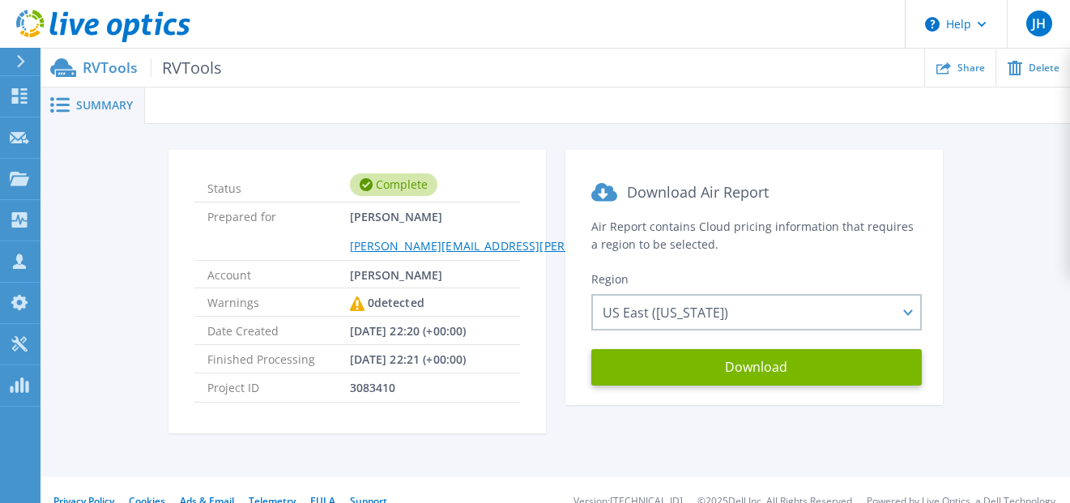
click at [185, 64] on span "RVTools" at bounding box center [186, 67] width 71 height 19
click at [203, 66] on span "RVTools" at bounding box center [186, 67] width 71 height 19
click at [192, 70] on span "RVTools" at bounding box center [186, 67] width 71 height 19
click at [118, 74] on p "RVTools RVTools" at bounding box center [152, 67] width 139 height 19
click at [106, 95] on div "Summary" at bounding box center [92, 105] width 104 height 36
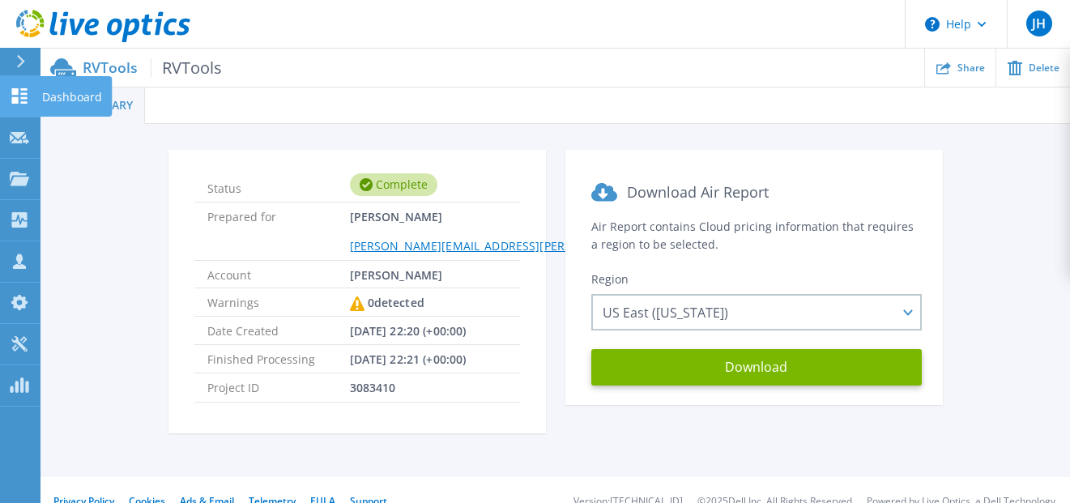
click at [46, 94] on p "Dashboard" at bounding box center [72, 97] width 60 height 42
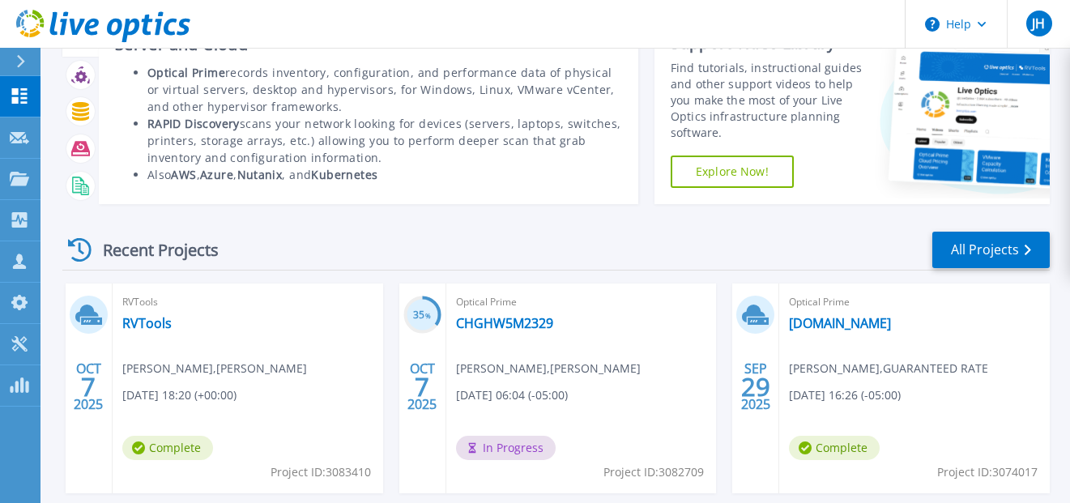
scroll to position [85, 0]
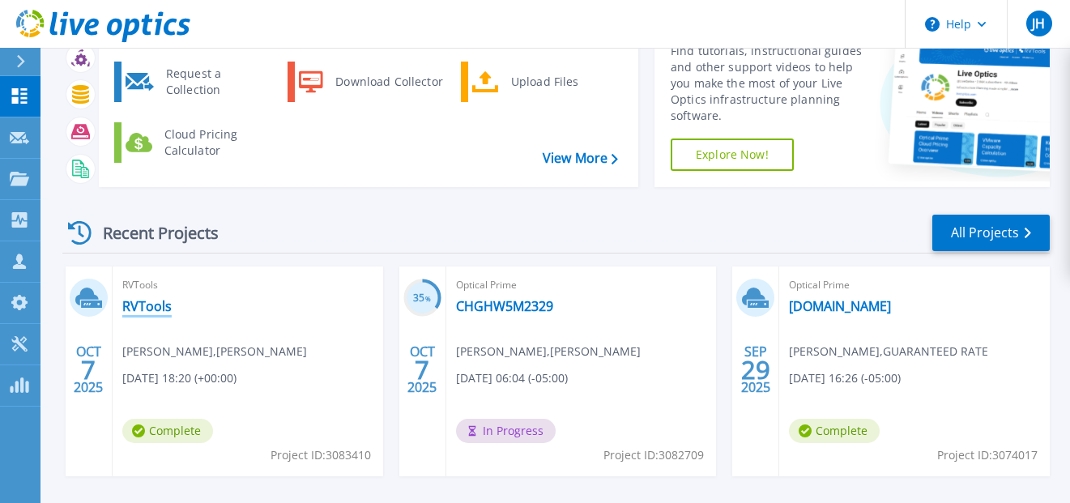
click at [148, 309] on link "RVTools" at bounding box center [146, 306] width 49 height 16
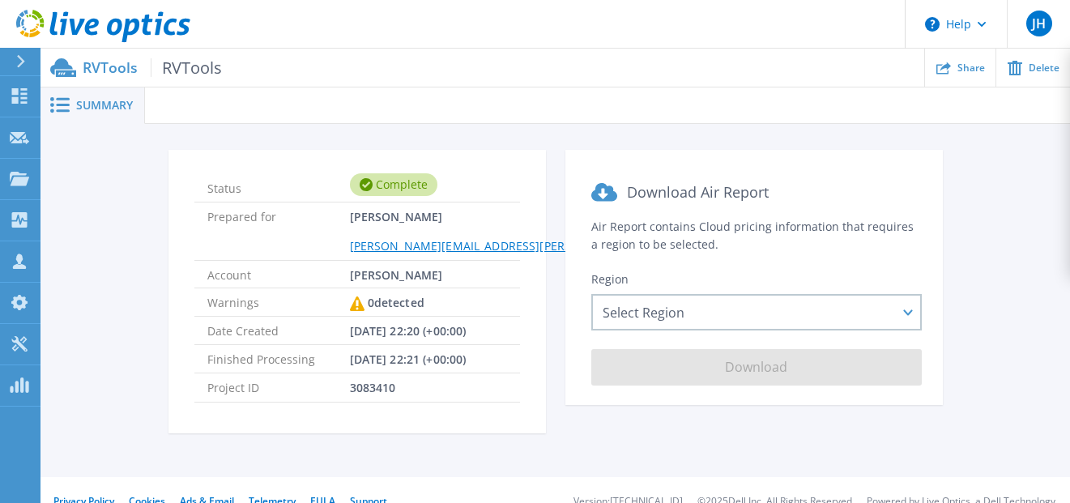
click at [83, 103] on span "Summary" at bounding box center [104, 105] width 57 height 11
click at [185, 68] on span "RVTools" at bounding box center [186, 67] width 71 height 19
click at [95, 68] on p "RVTools RVTools" at bounding box center [152, 67] width 139 height 19
click at [181, 66] on span "RVTools" at bounding box center [186, 67] width 71 height 19
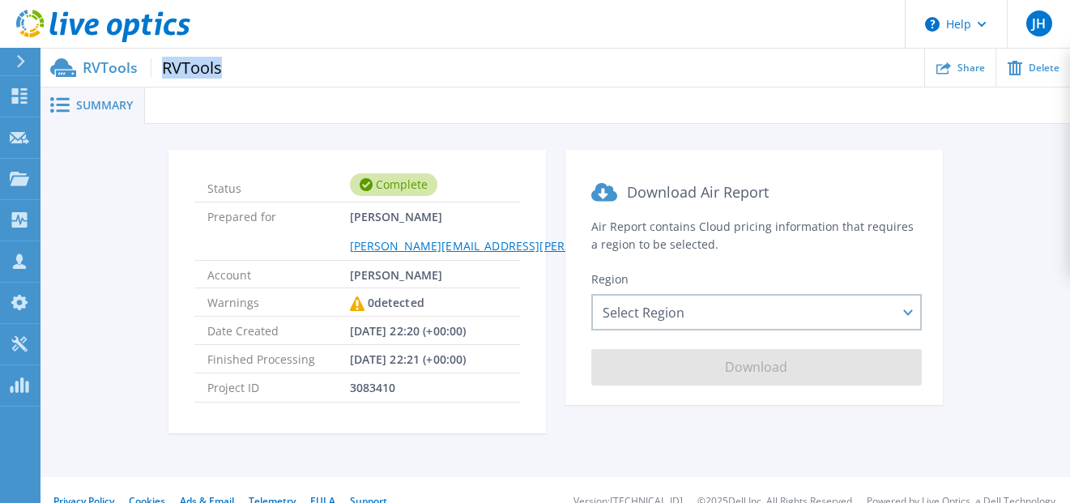
click at [181, 66] on span "RVTools" at bounding box center [186, 67] width 71 height 19
click at [296, 65] on ul "Share Delete" at bounding box center [646, 68] width 848 height 38
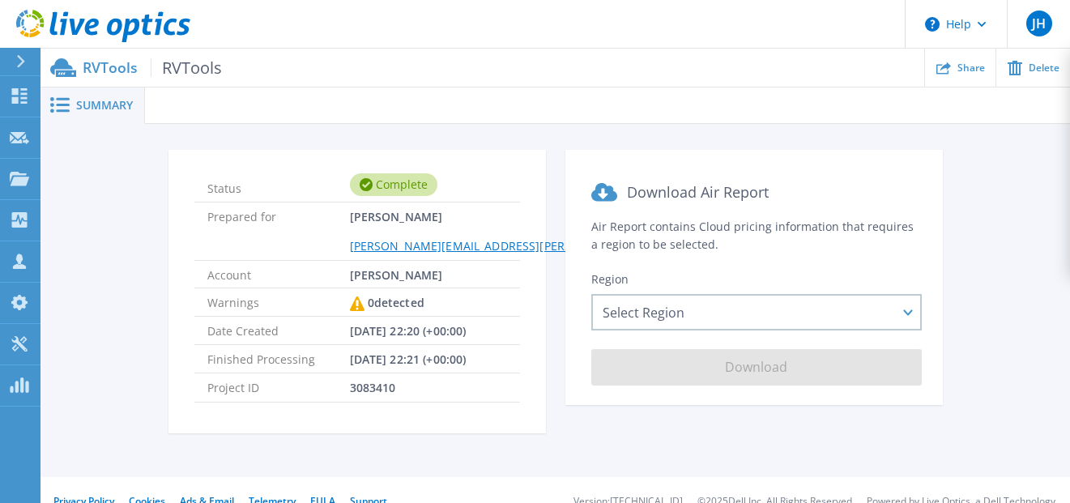
drag, startPoint x: 347, startPoint y: 213, endPoint x: 445, endPoint y: 219, distance: 98.2
click at [445, 219] on li "Prepared for Elliott Whitmer [EMAIL_ADDRESS][PERSON_NAME][PERSON_NAME][DOMAIN_N…" at bounding box center [512, 230] width 637 height 57
click at [445, 219] on span "Elliott Whitmer [EMAIL_ADDRESS][PERSON_NAME][PERSON_NAME][DOMAIN_NAME]" at bounding box center [584, 230] width 469 height 57
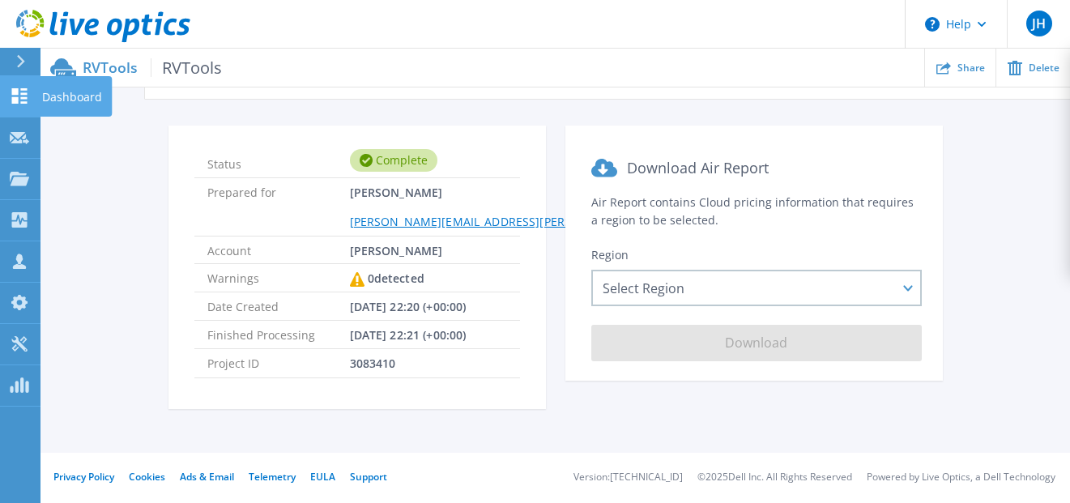
click at [71, 97] on p "Dashboard" at bounding box center [72, 97] width 60 height 42
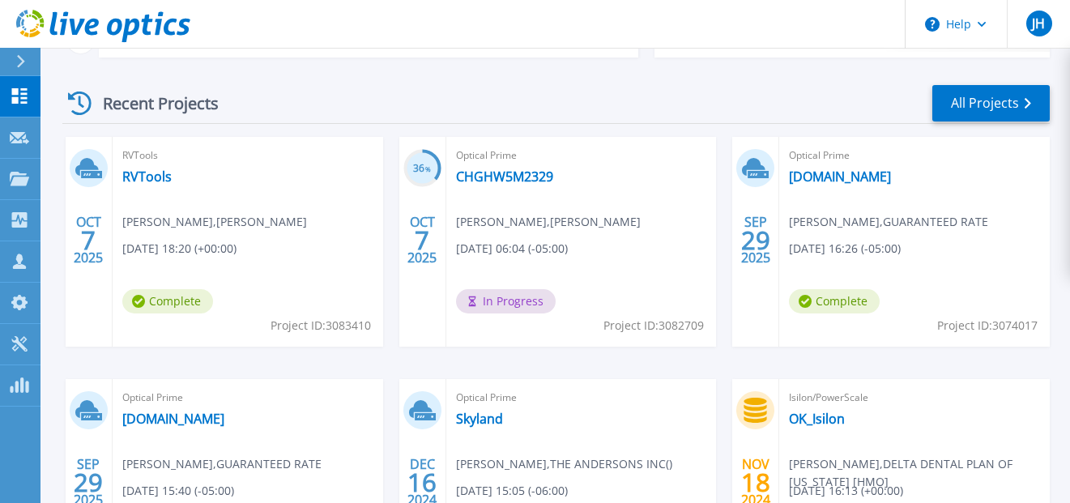
scroll to position [224, 0]
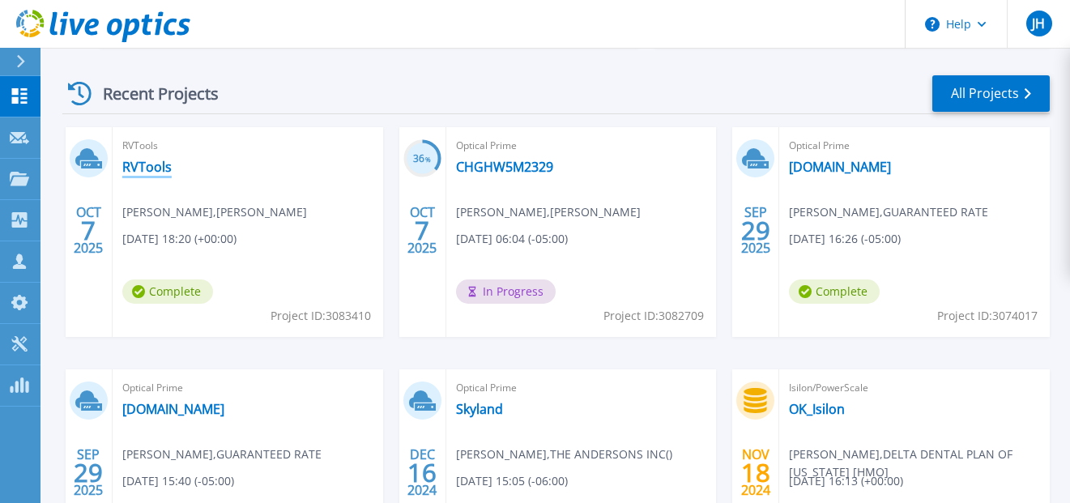
click at [140, 168] on link "RVTools" at bounding box center [146, 167] width 49 height 16
